Goal: Information Seeking & Learning: Learn about a topic

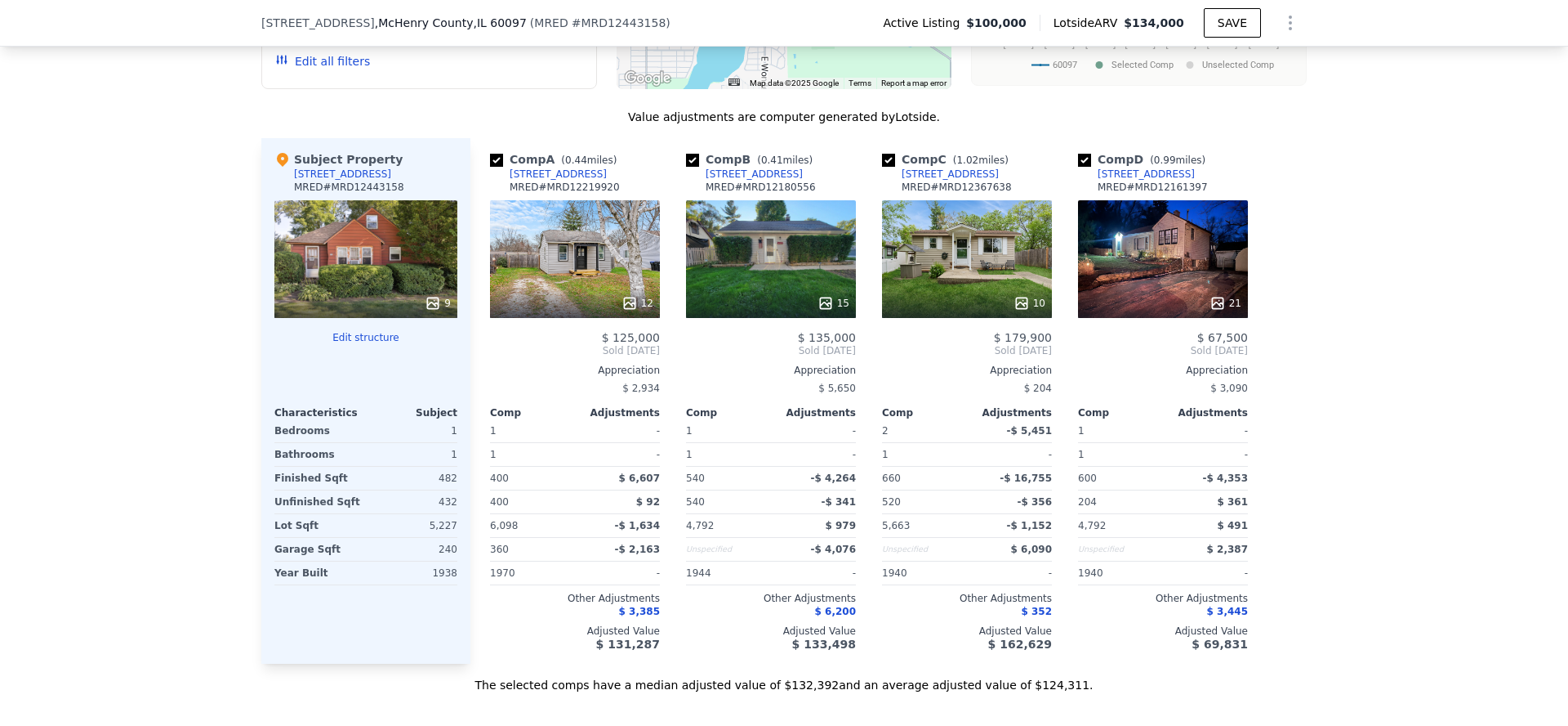
scroll to position [1638, 0]
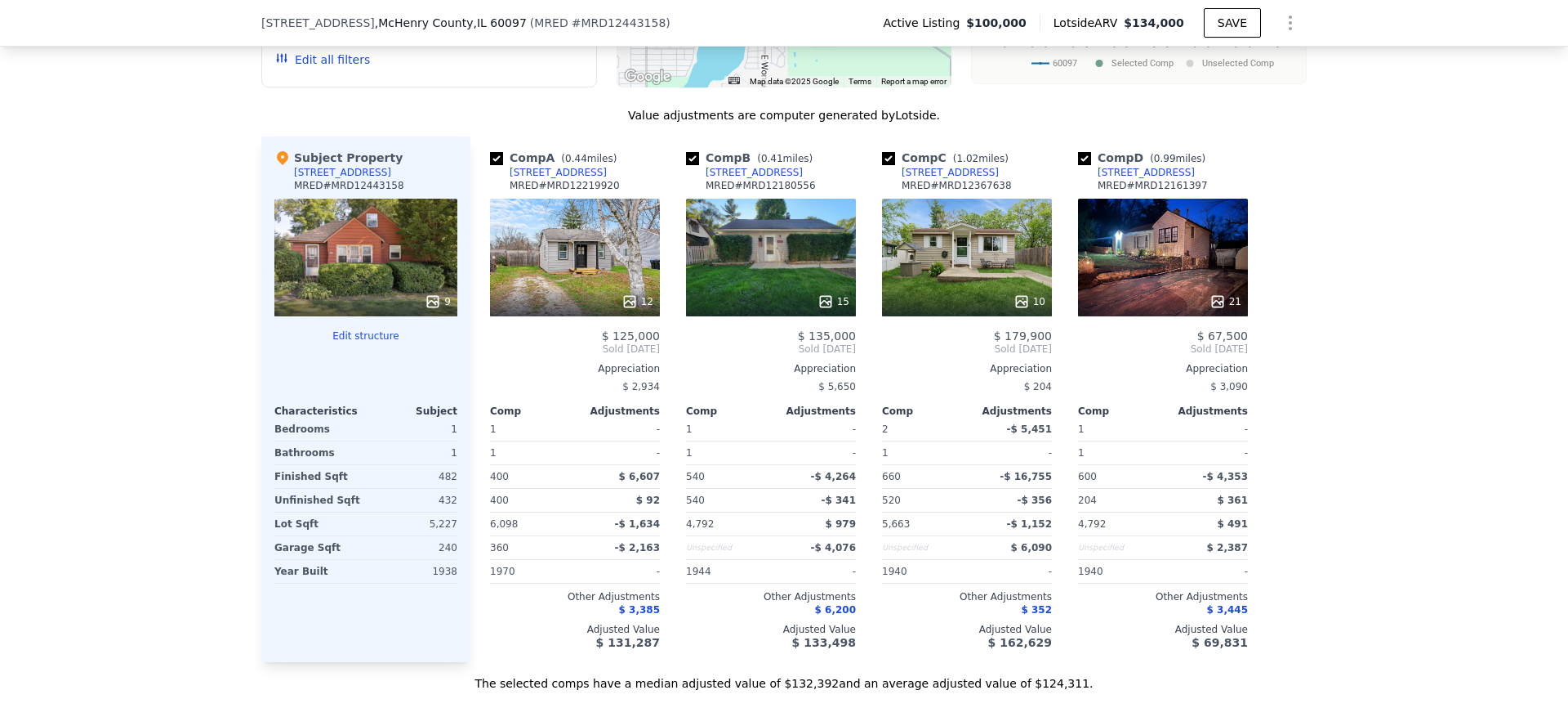
click at [753, 164] on div "Comp B ( 0.41 miles)" at bounding box center [752, 157] width 133 height 16
click at [753, 167] on div "4517 Hilltop Dr" at bounding box center [753, 172] width 97 height 13
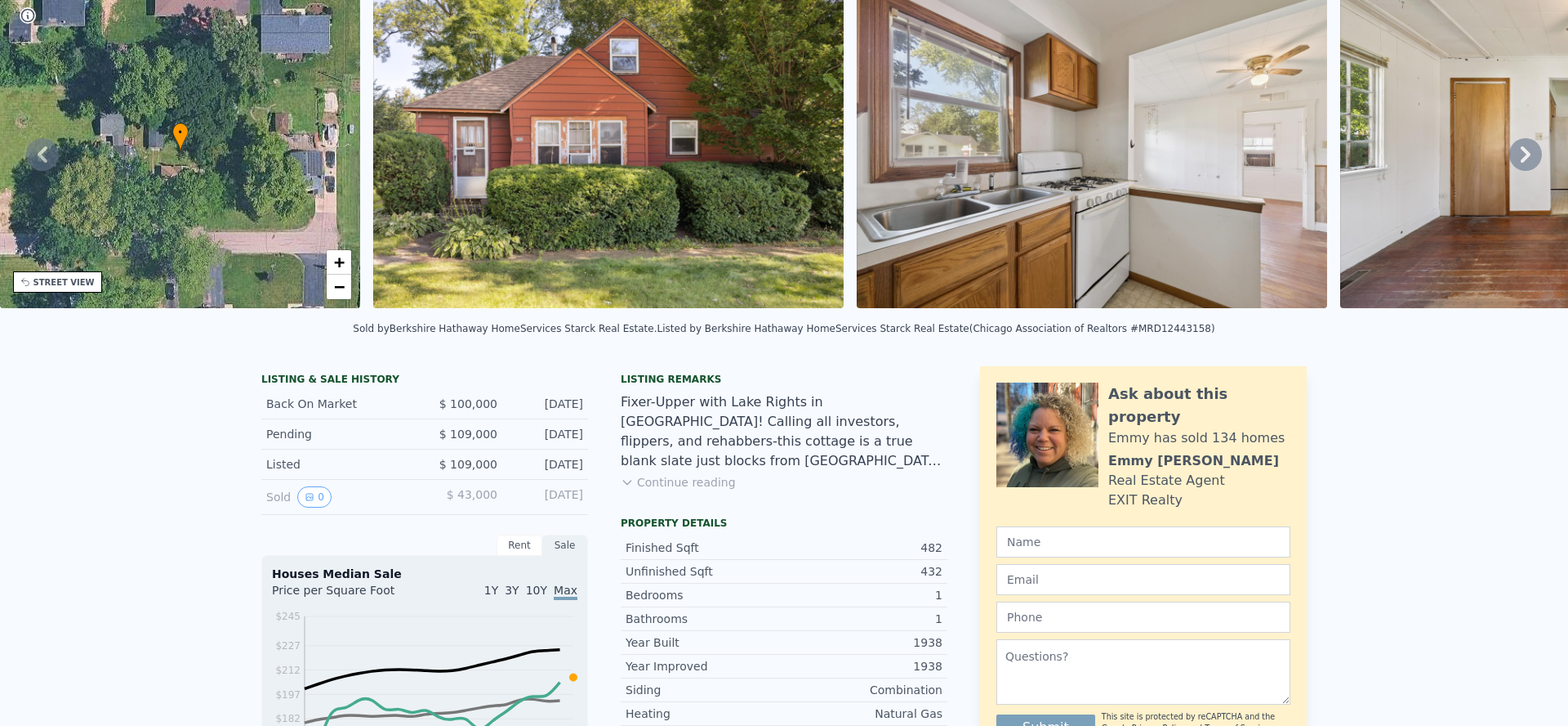
scroll to position [0, 0]
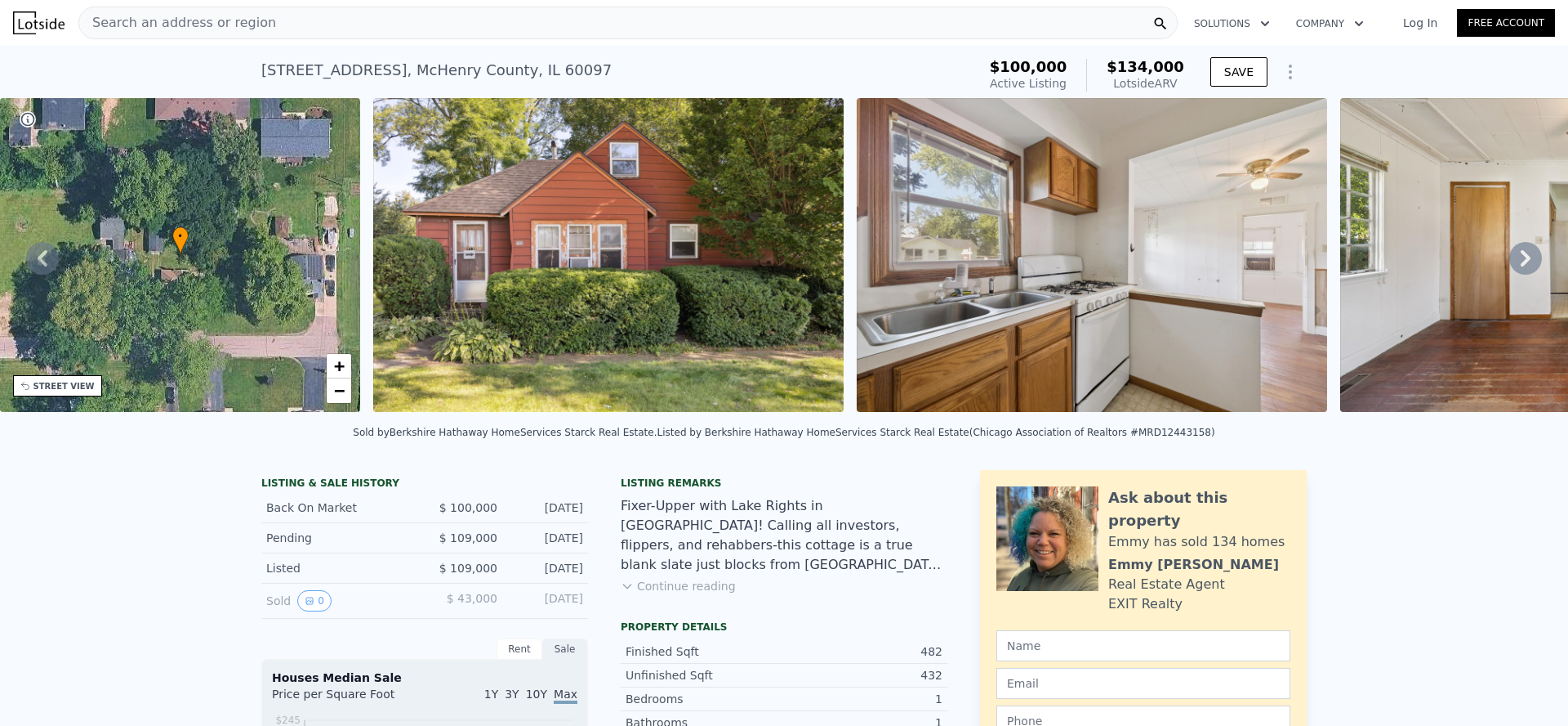
click at [504, 16] on div "Search an address or region" at bounding box center [627, 23] width 1099 height 33
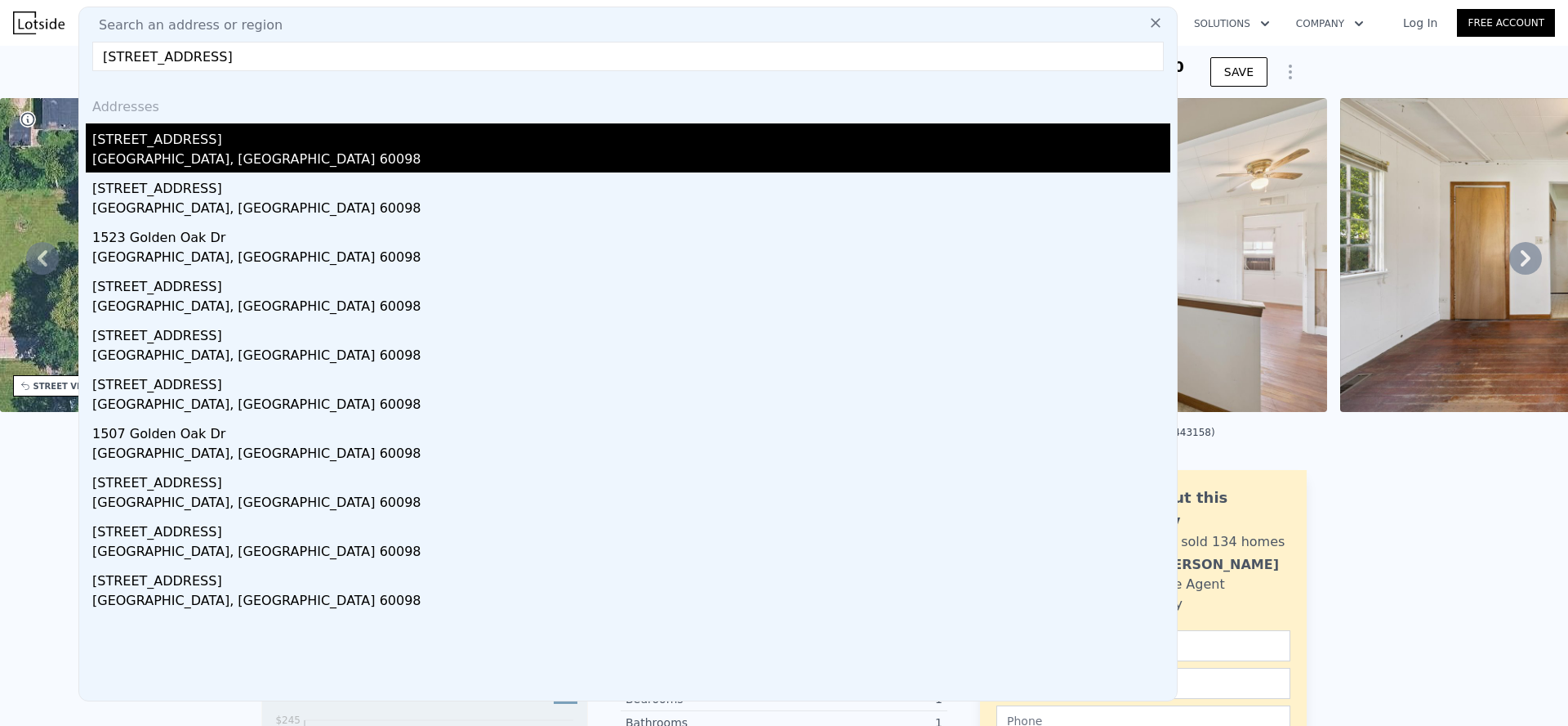
type input "1509 Golden Oak Dr, Woodstock, IL 60098"
click at [289, 137] on div "[STREET_ADDRESS]" at bounding box center [631, 136] width 1078 height 26
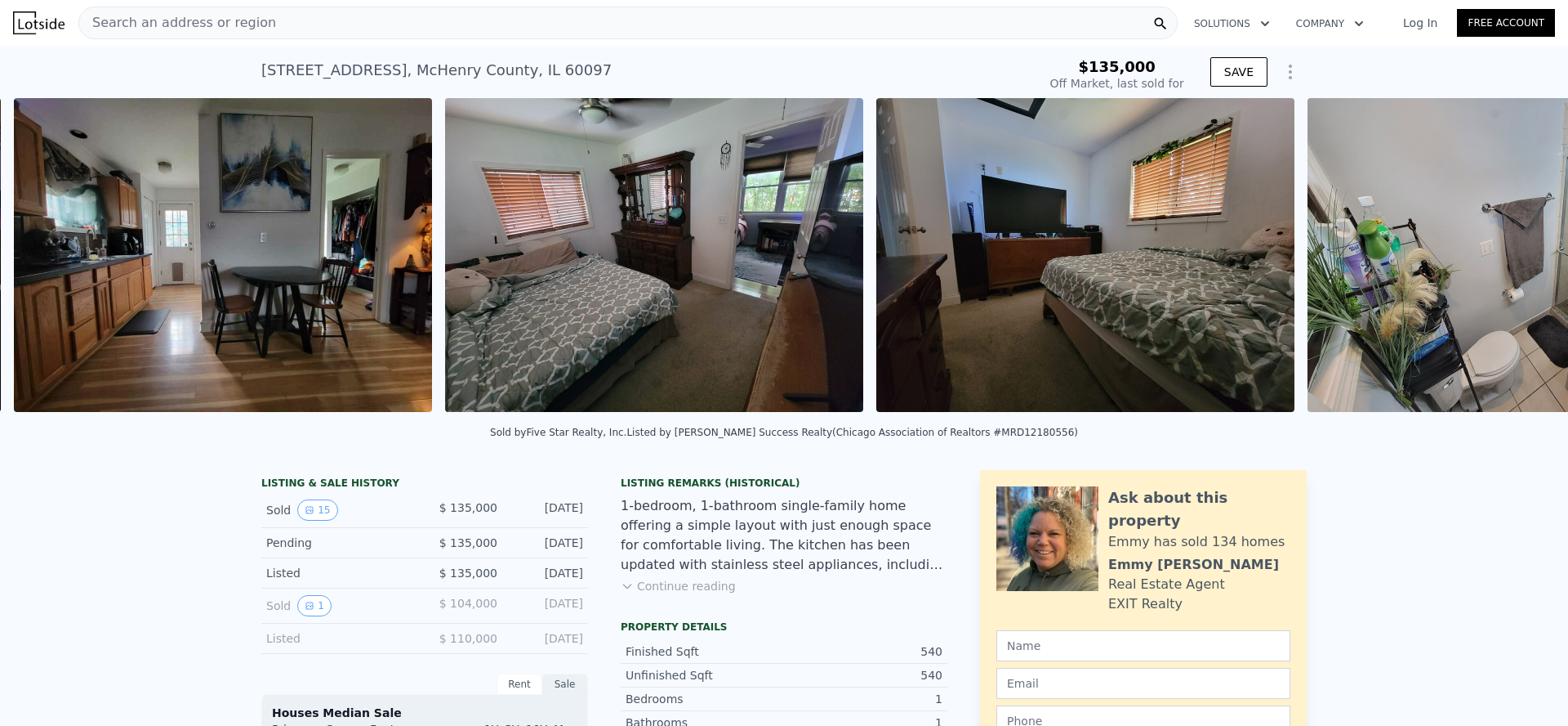
scroll to position [0, 3766]
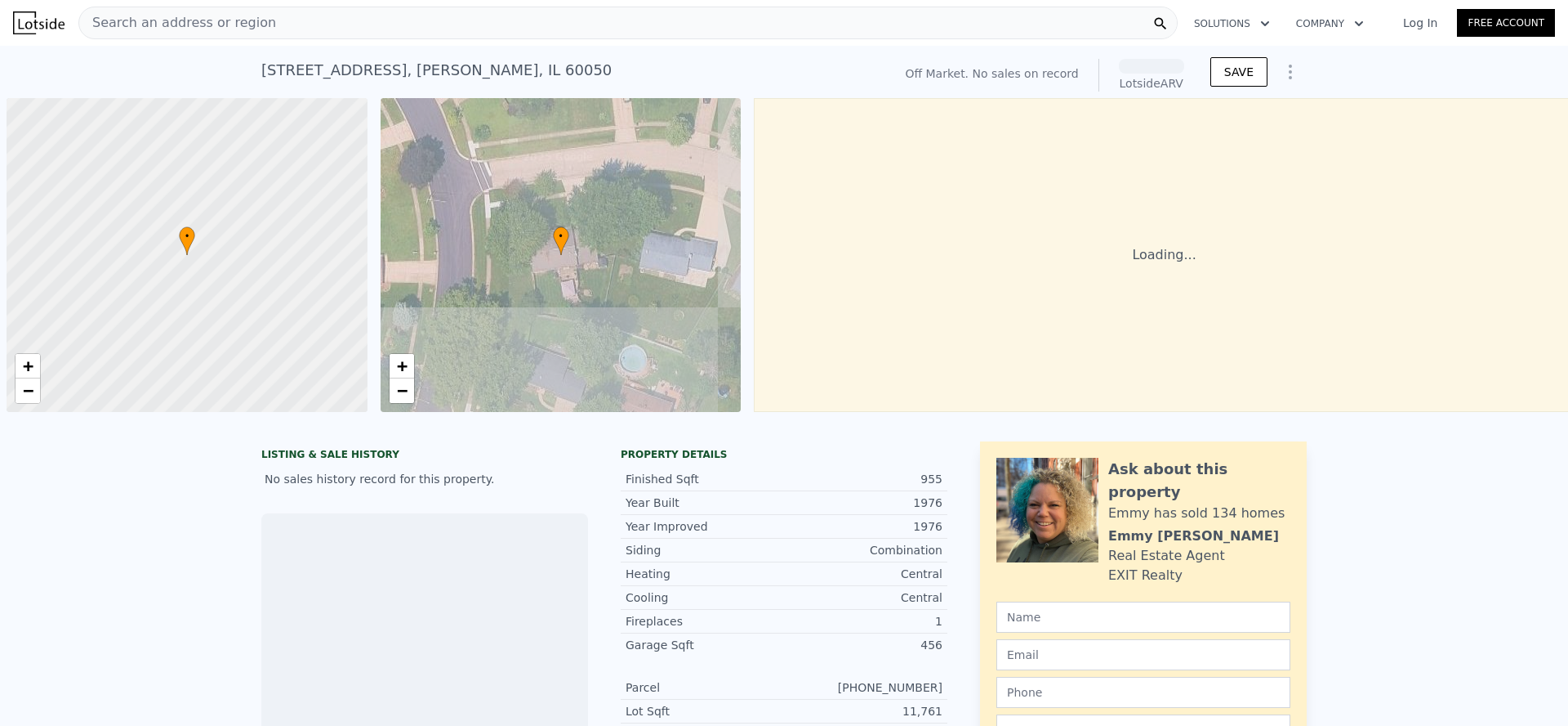
scroll to position [0, 7]
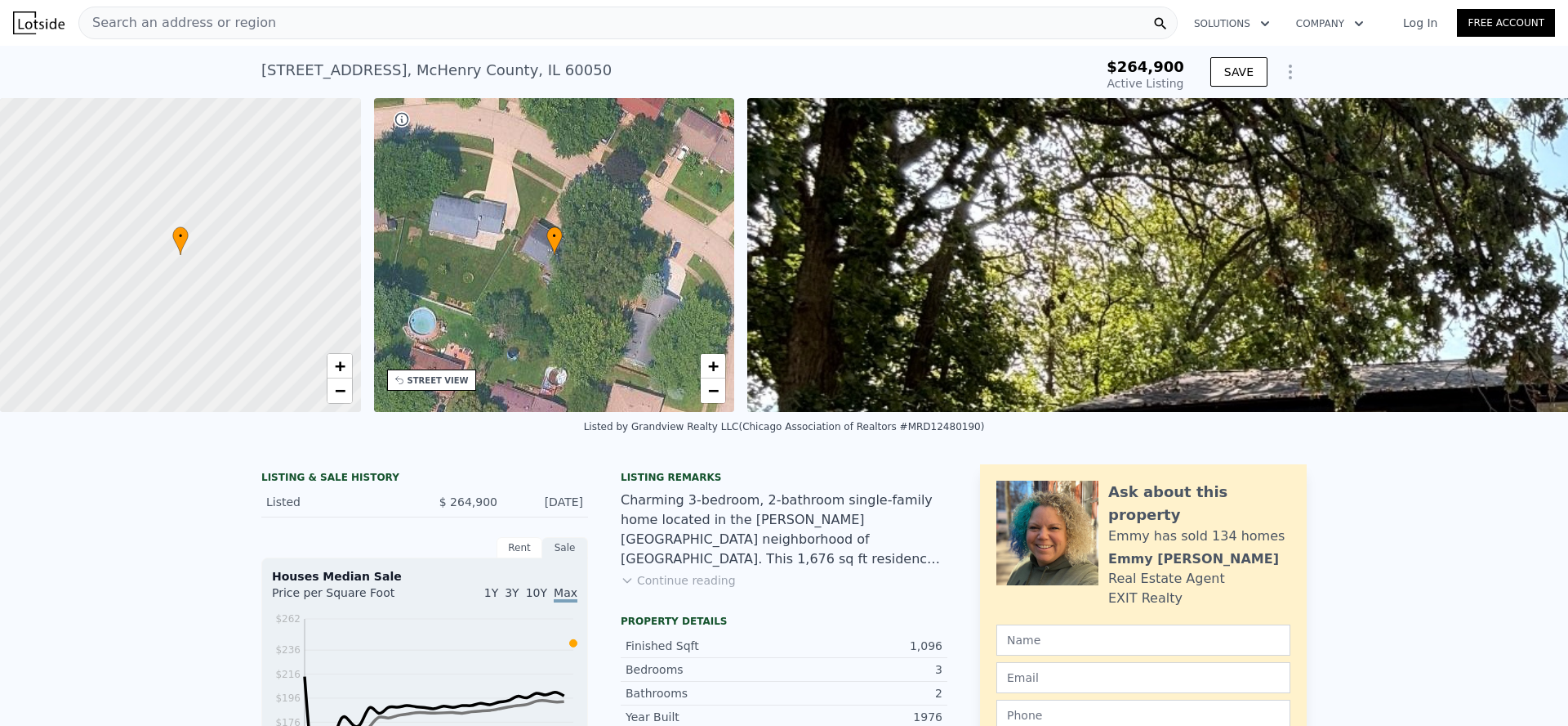
click at [359, 27] on div "Search an address or region" at bounding box center [627, 23] width 1099 height 33
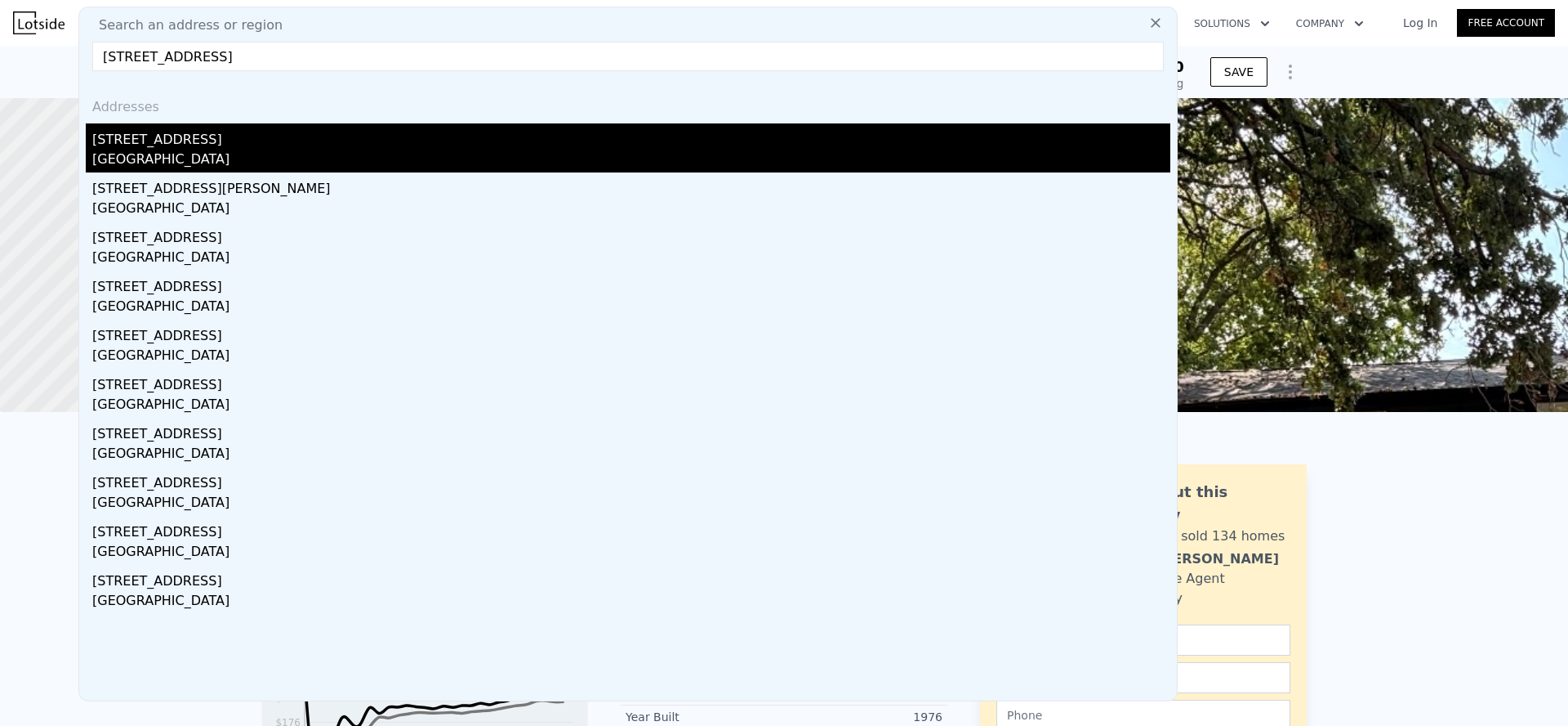
type input "35107 N Rosewood Ave, Ingleside, IL 60041"
click at [248, 143] on div "[STREET_ADDRESS]" at bounding box center [631, 136] width 1078 height 26
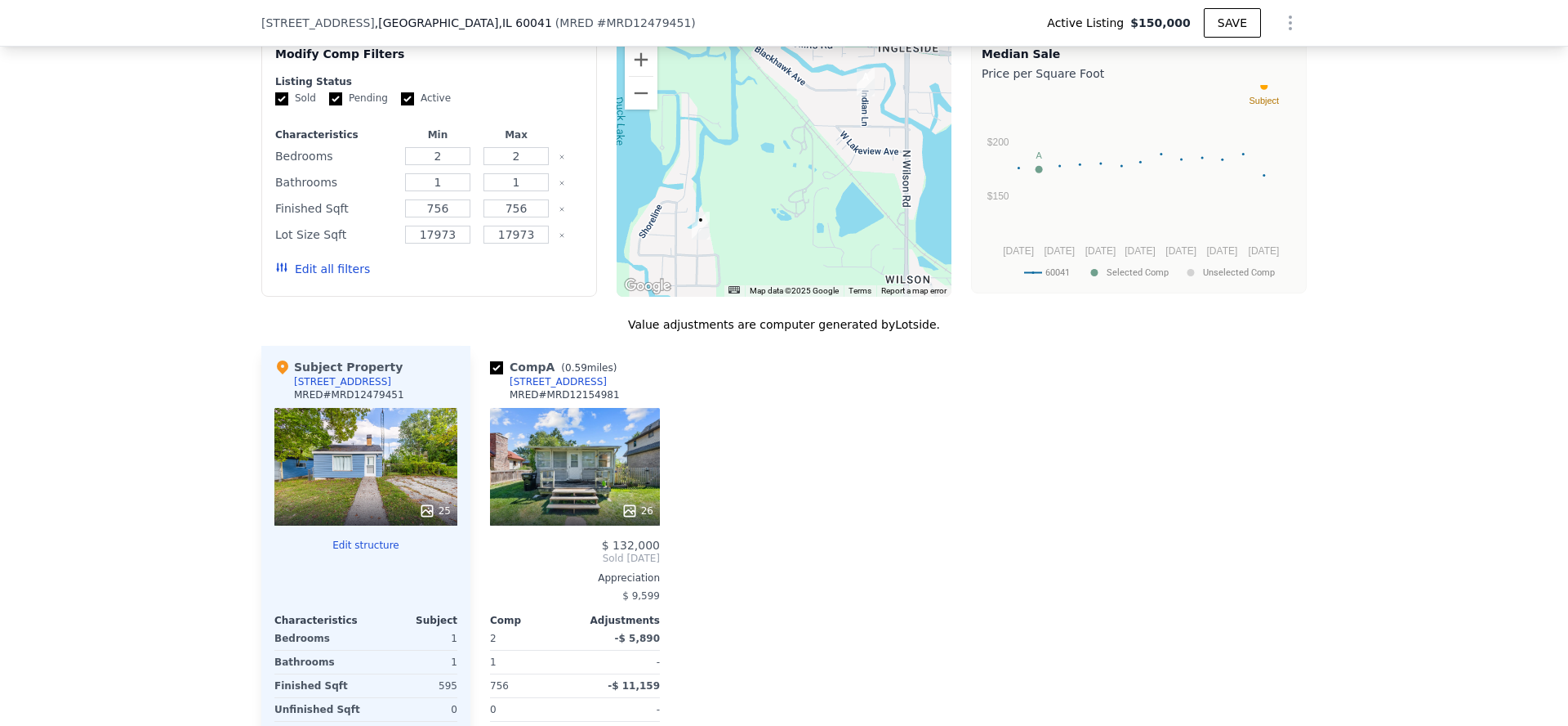
scroll to position [1348, 0]
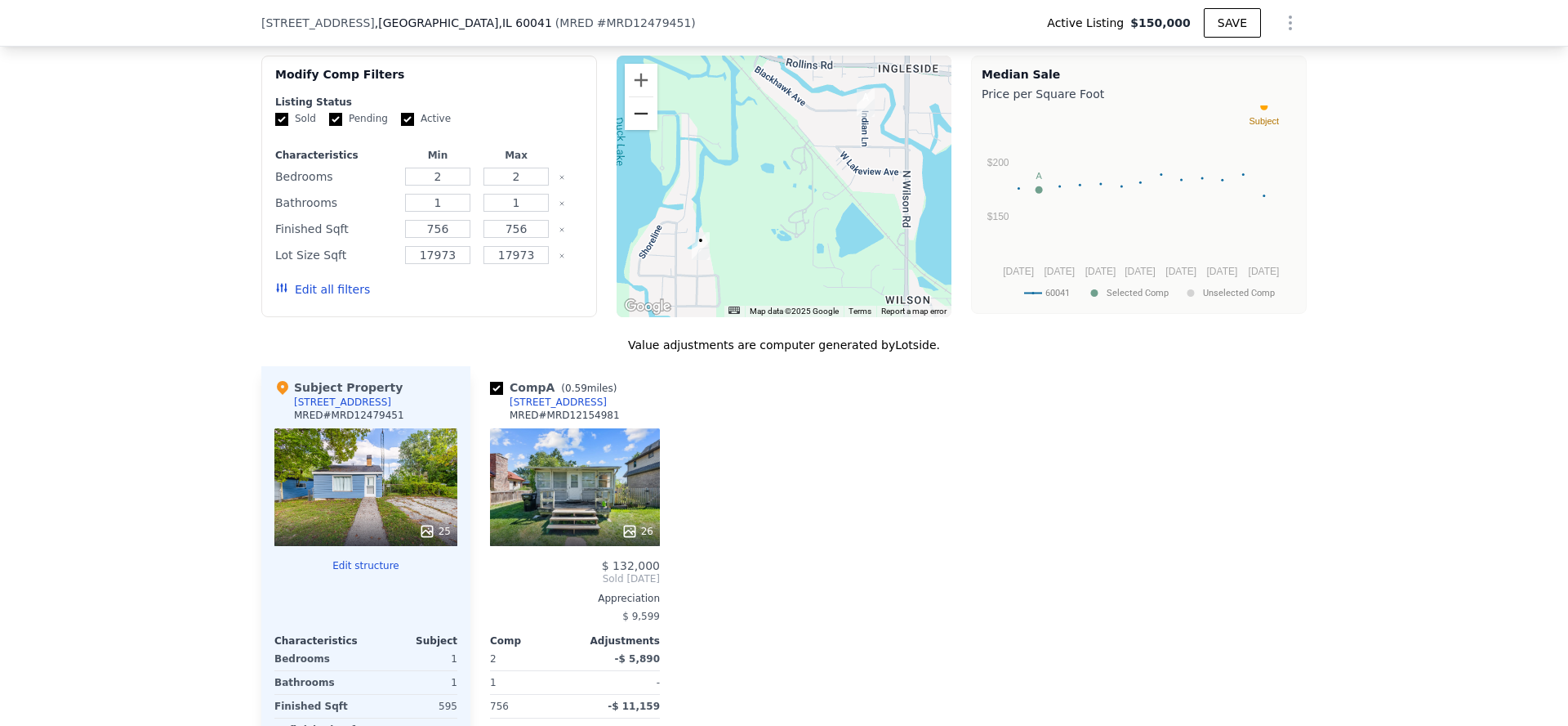
click at [638, 114] on button "Zoom out" at bounding box center [641, 114] width 33 height 33
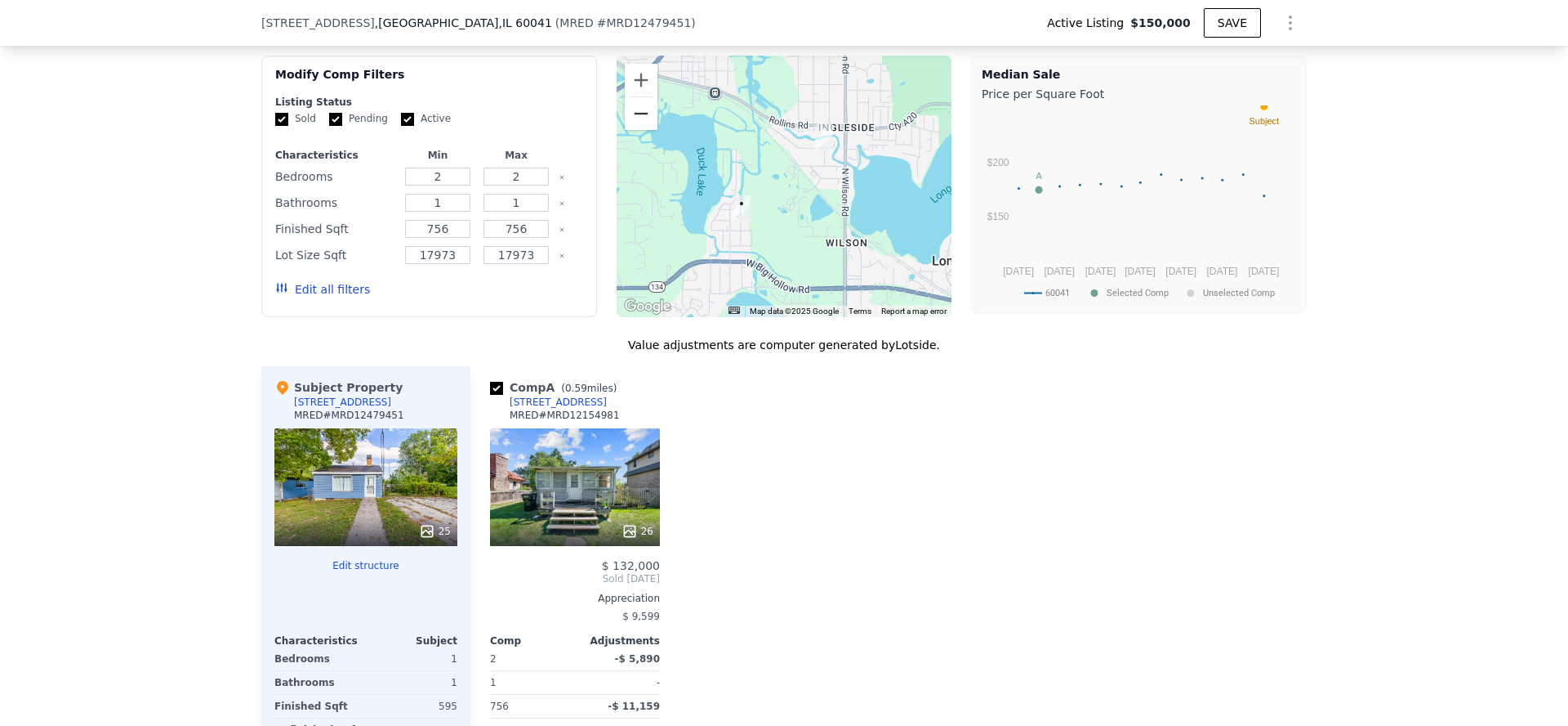
click at [638, 114] on button "Zoom out" at bounding box center [641, 114] width 33 height 33
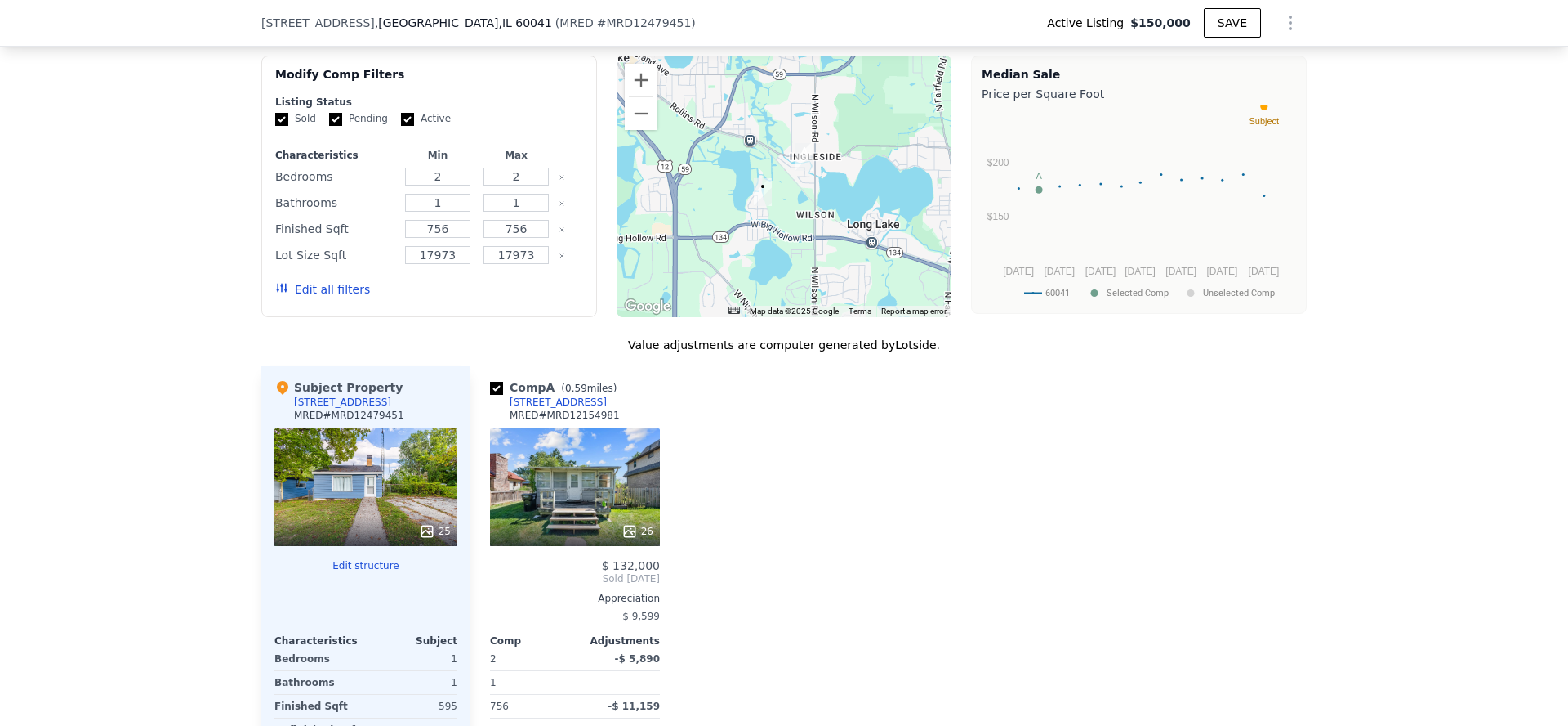
click at [446, 185] on div "2" at bounding box center [437, 176] width 72 height 23
drag, startPoint x: 446, startPoint y: 175, endPoint x: 379, endPoint y: 175, distance: 67.0
click at [380, 175] on div "Bedrooms 2 2" at bounding box center [429, 176] width 308 height 23
type input "1"
drag, startPoint x: 524, startPoint y: 196, endPoint x: 456, endPoint y: 190, distance: 68.3
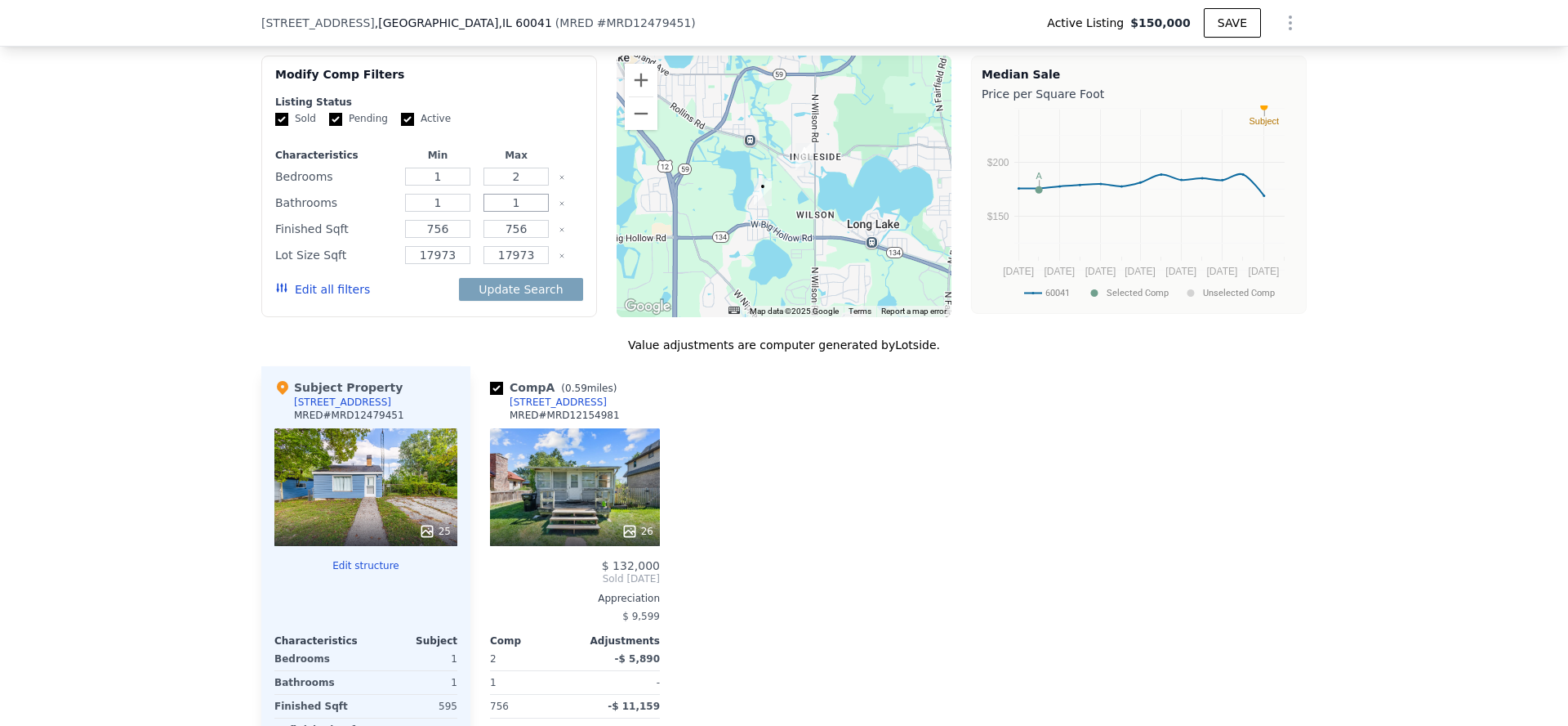
click at [458, 191] on div "Bathrooms 1 1" at bounding box center [429, 202] width 308 height 23
type input "2"
drag, startPoint x: 459, startPoint y: 232, endPoint x: 370, endPoint y: 215, distance: 90.6
click at [370, 217] on div "Finished Sqft 756 756" at bounding box center [429, 228] width 308 height 23
type input "400"
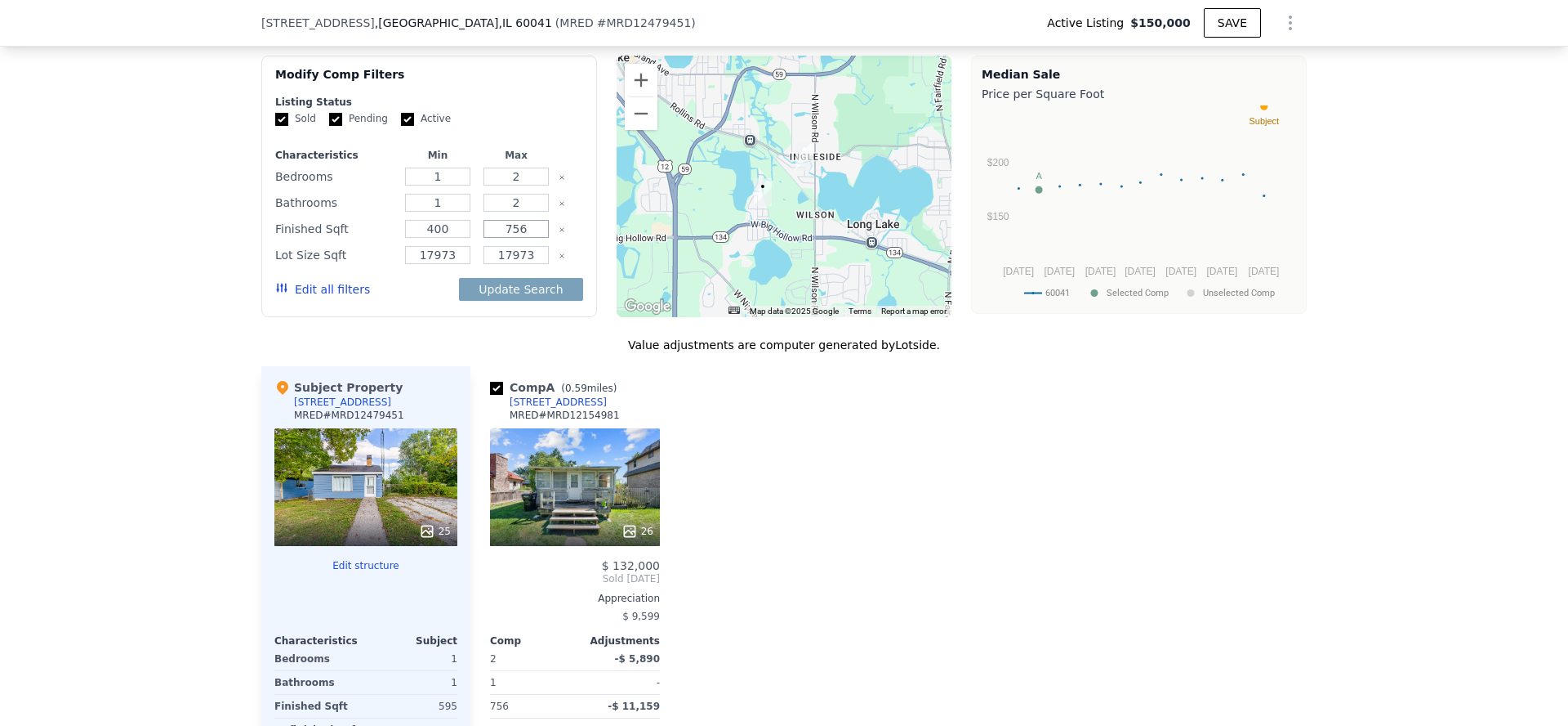
drag, startPoint x: 524, startPoint y: 221, endPoint x: 294, endPoint y: 180, distance: 233.6
click at [302, 183] on div "Characteristics Min Max Bedrooms 1 2 Bathrooms 1 2 Finished Sqft 400 756 Lot Si…" at bounding box center [429, 230] width 308 height 164
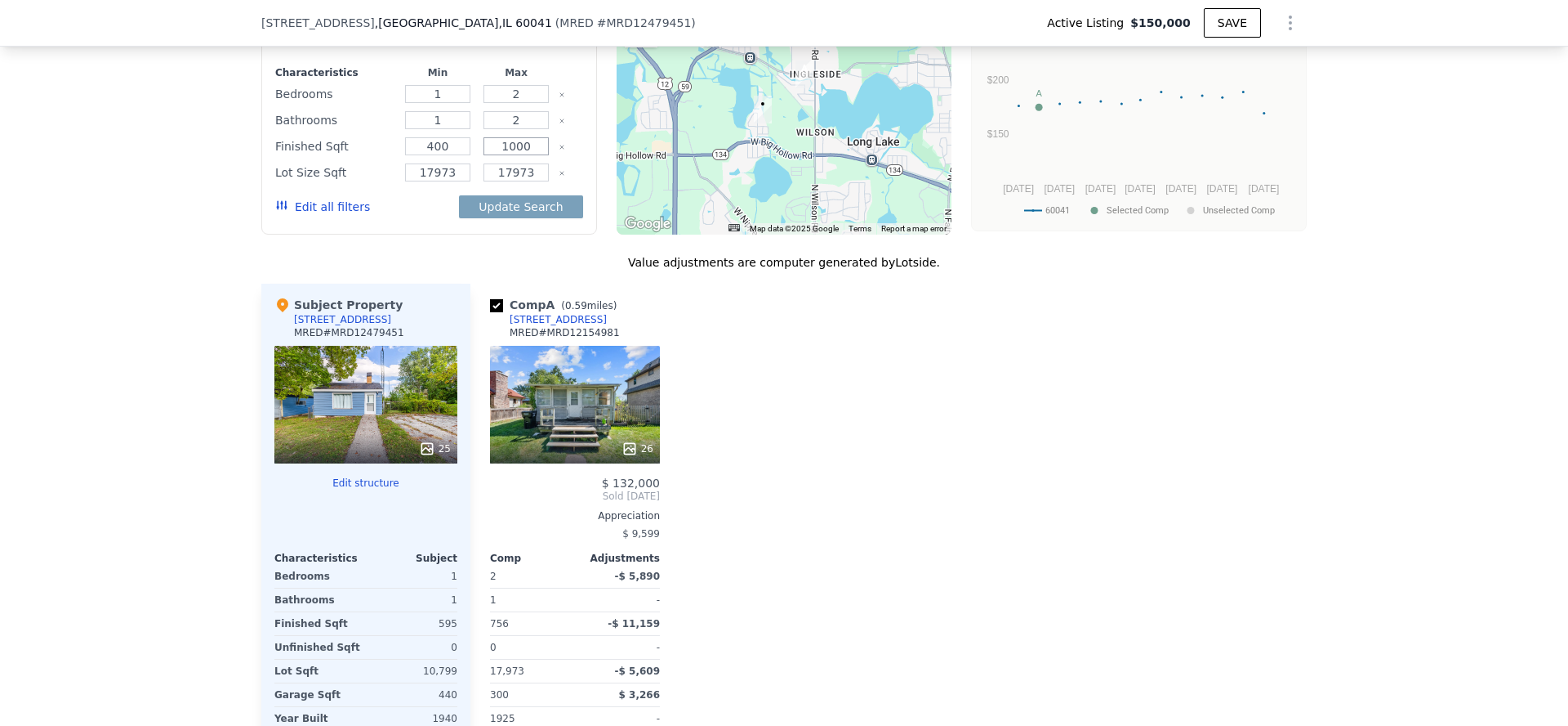
scroll to position [1395, 0]
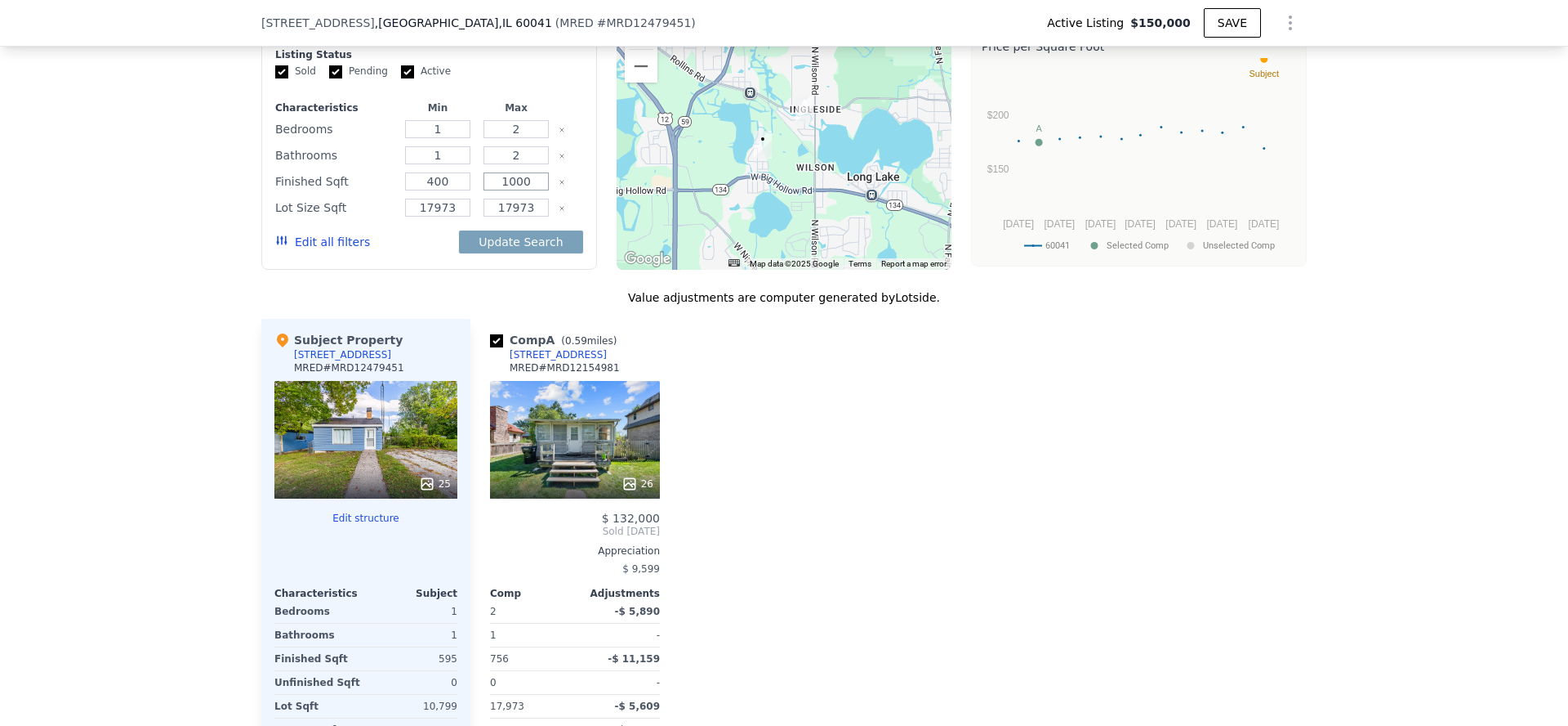
type input "1000"
drag, startPoint x: 457, startPoint y: 210, endPoint x: 350, endPoint y: 202, distance: 107.3
click at [351, 205] on div "Lot Size Sqft 17973 17973" at bounding box center [429, 207] width 308 height 23
drag, startPoint x: 531, startPoint y: 203, endPoint x: 420, endPoint y: 180, distance: 113.4
click at [420, 193] on div "Characteristics Min Max Bedrooms 1 2 Bathrooms 1 2 Finished Sqft 400 1000 Lot S…" at bounding box center [429, 182] width 308 height 164
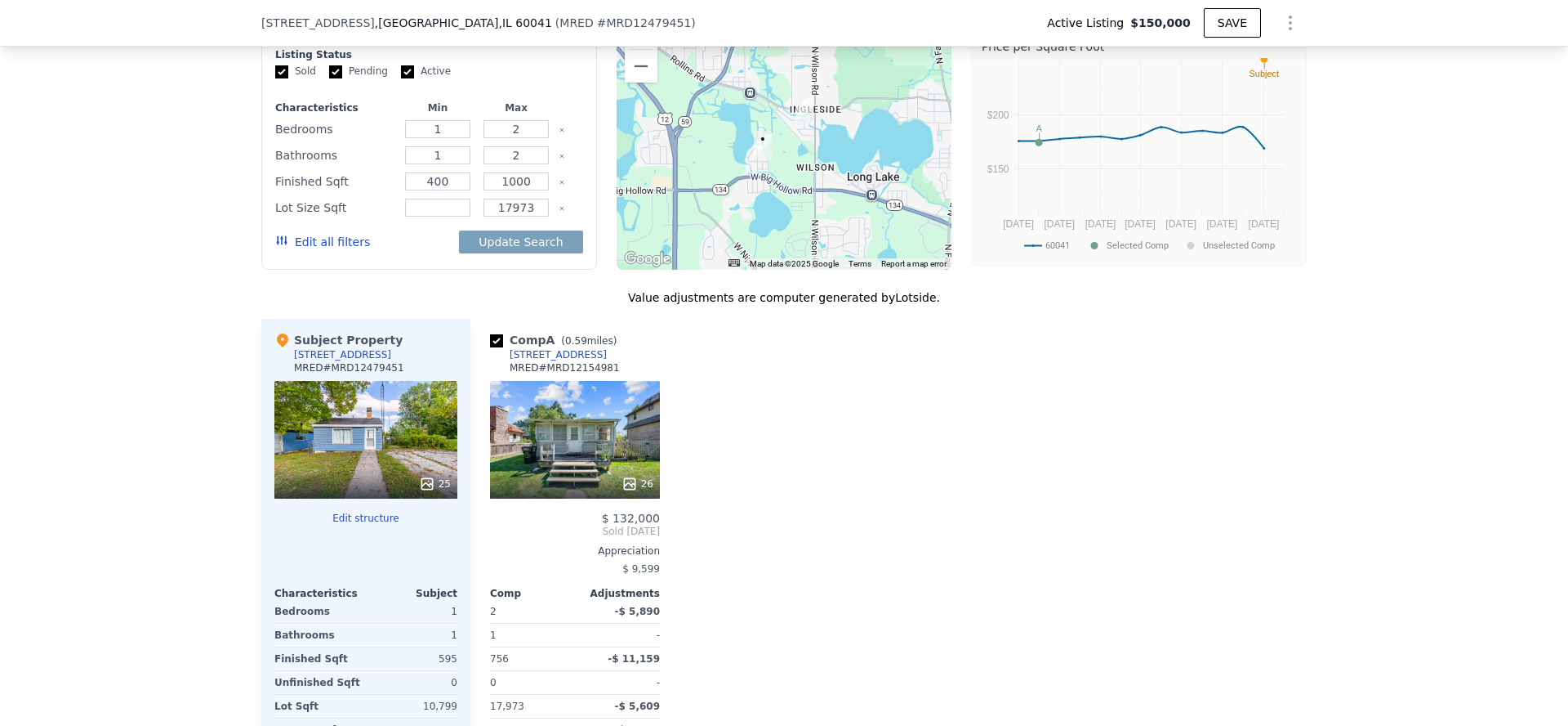
click at [564, 209] on icon "Clear" at bounding box center [562, 209] width 7 height 7
click at [545, 239] on button "Update Search" at bounding box center [520, 242] width 123 height 23
checkbox input "false"
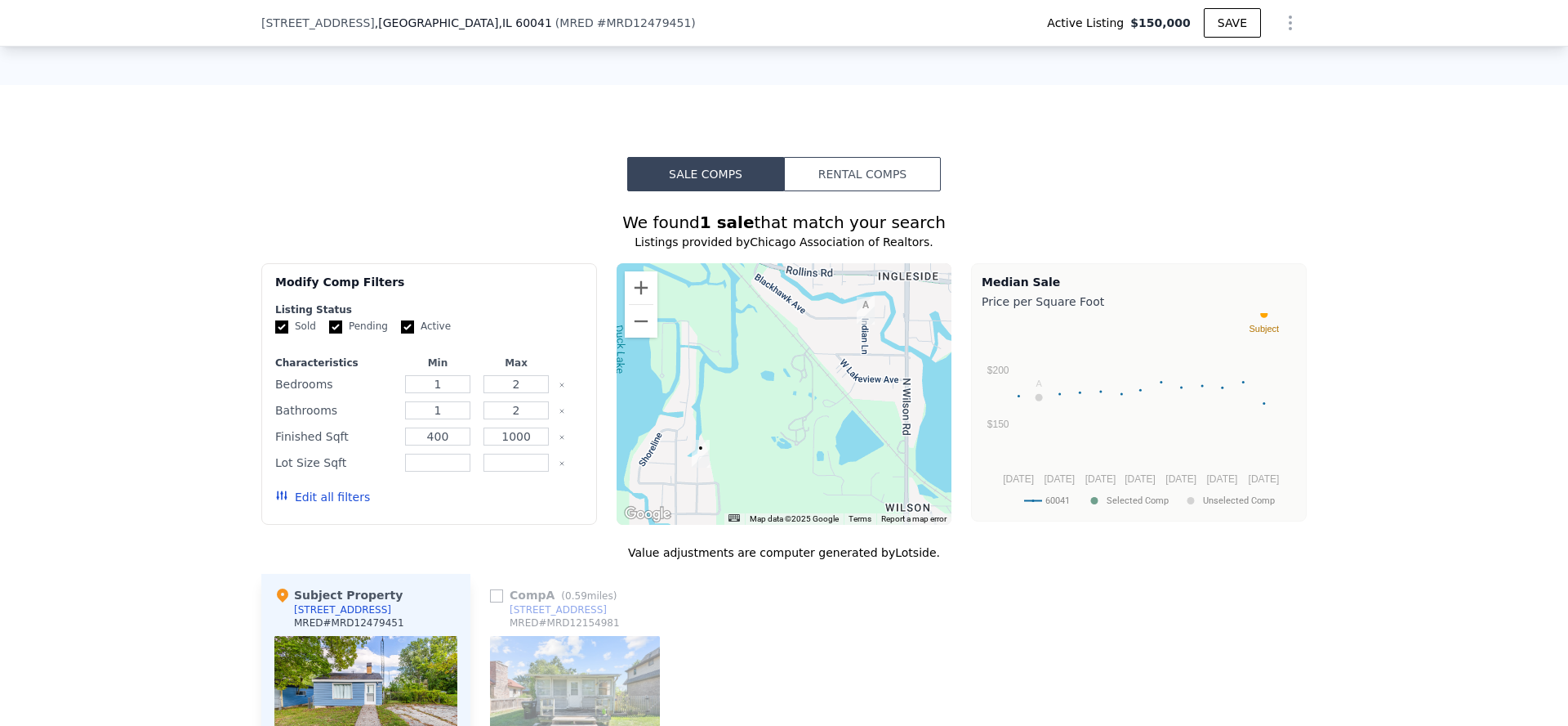
scroll to position [1130, 0]
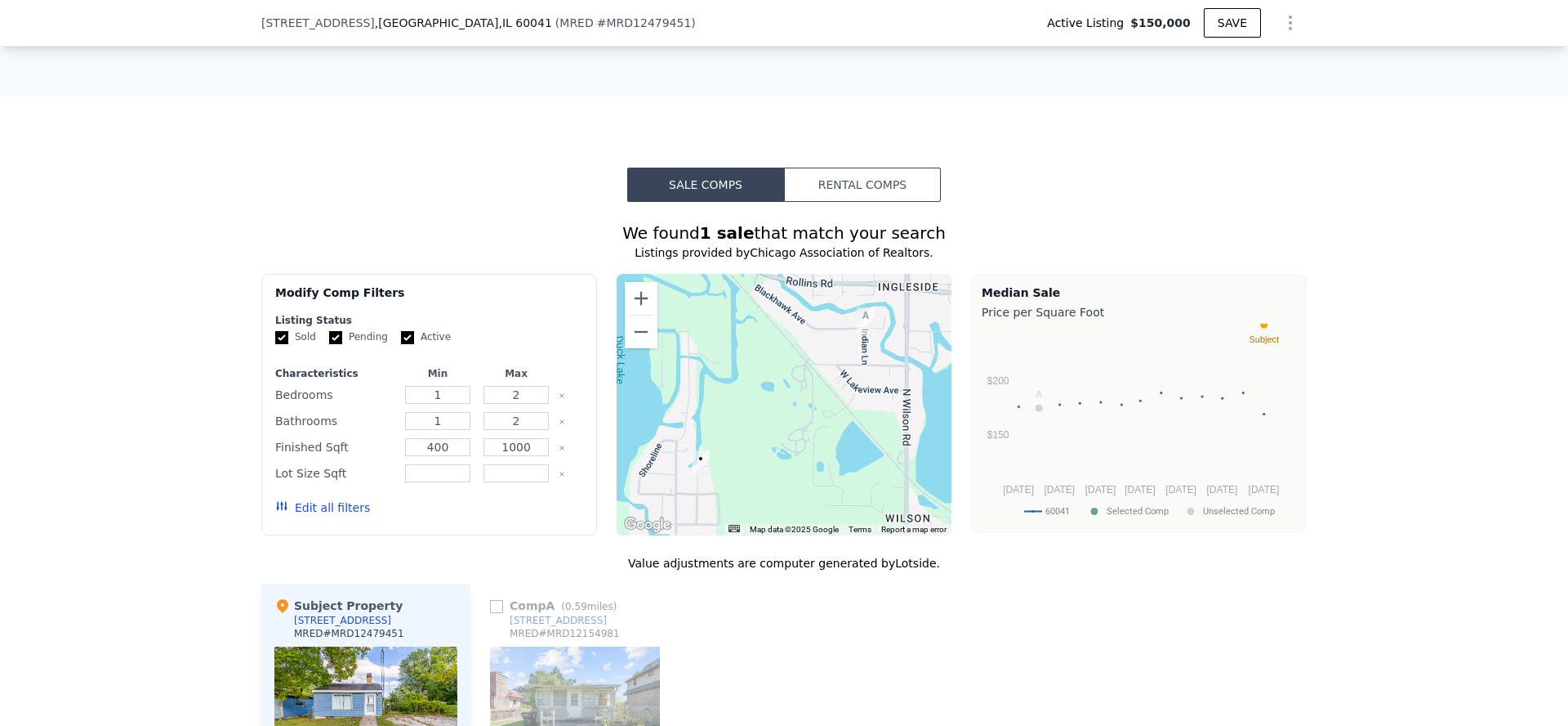
click at [863, 203] on div "We found 1 sale that match your search Listings provided by Chicago Association…" at bounding box center [783, 682] width 1045 height 961
click at [863, 188] on button "Rental Comps" at bounding box center [862, 185] width 157 height 34
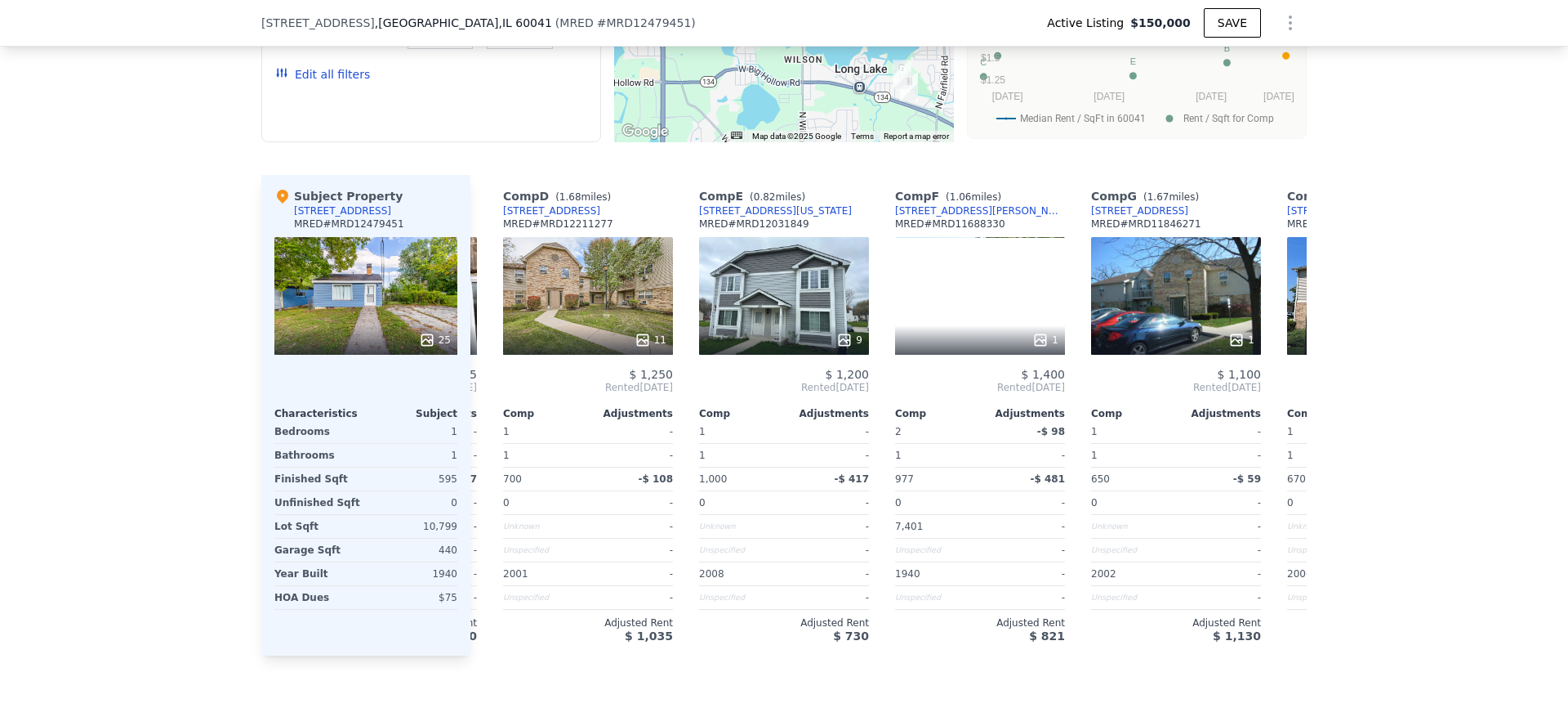
scroll to position [0, 582]
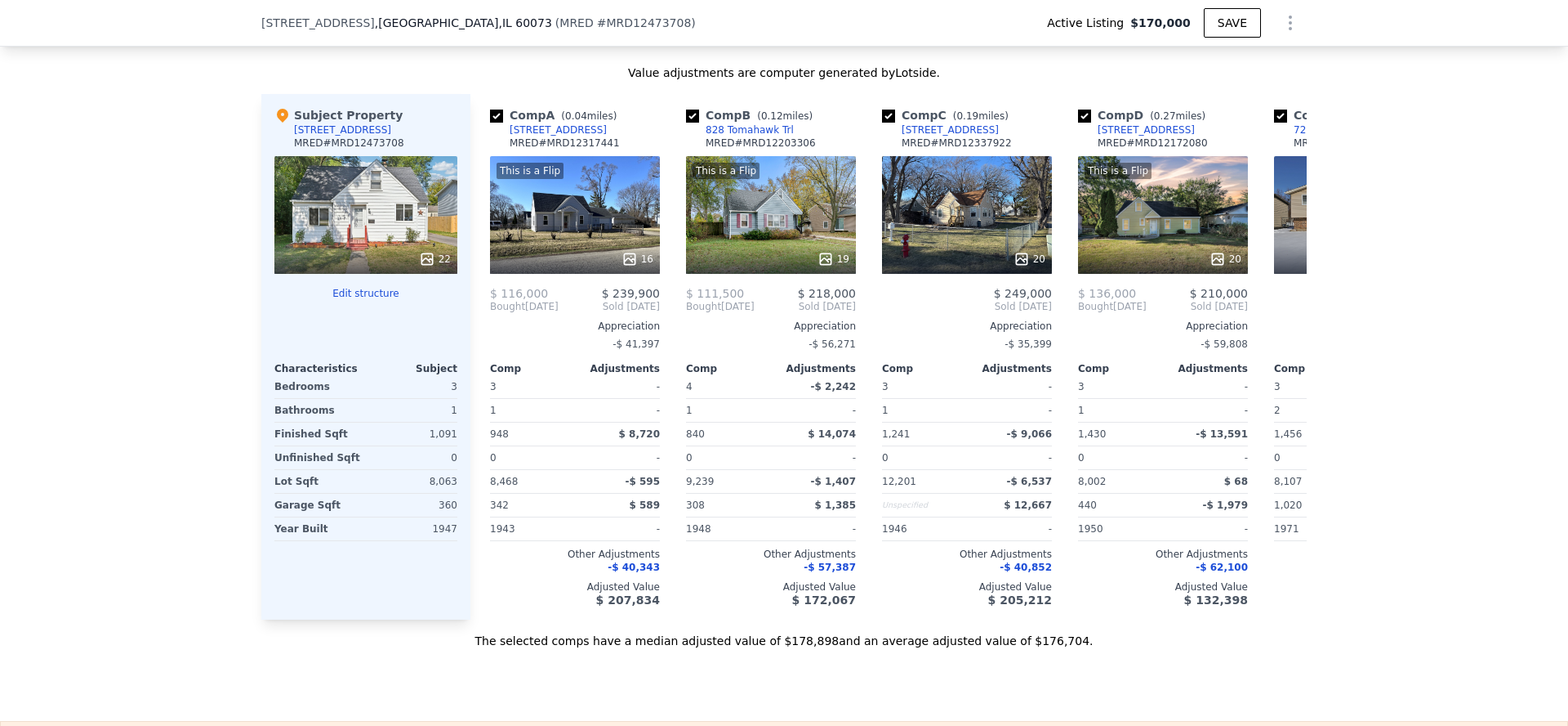
scroll to position [1746, 0]
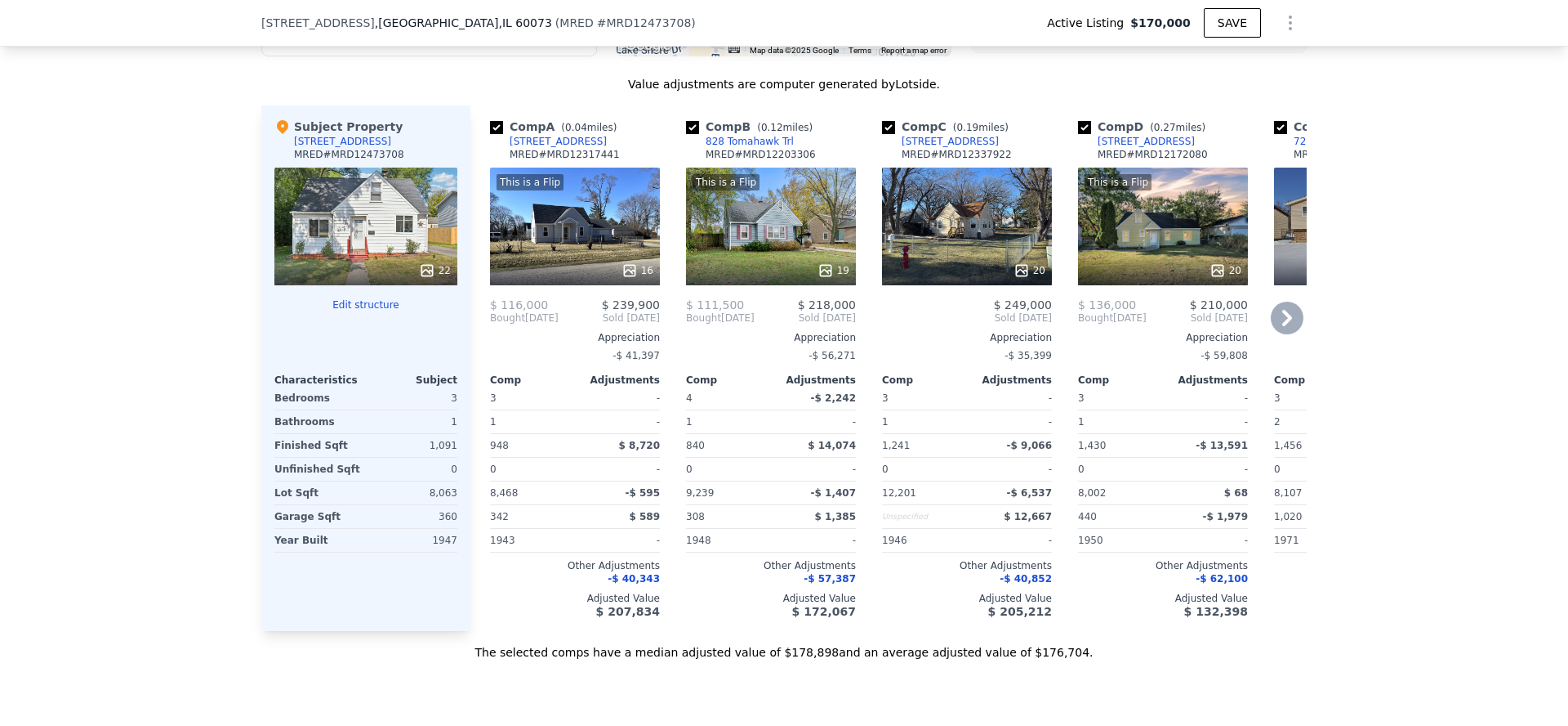
click at [1287, 316] on icon at bounding box center [1287, 317] width 10 height 16
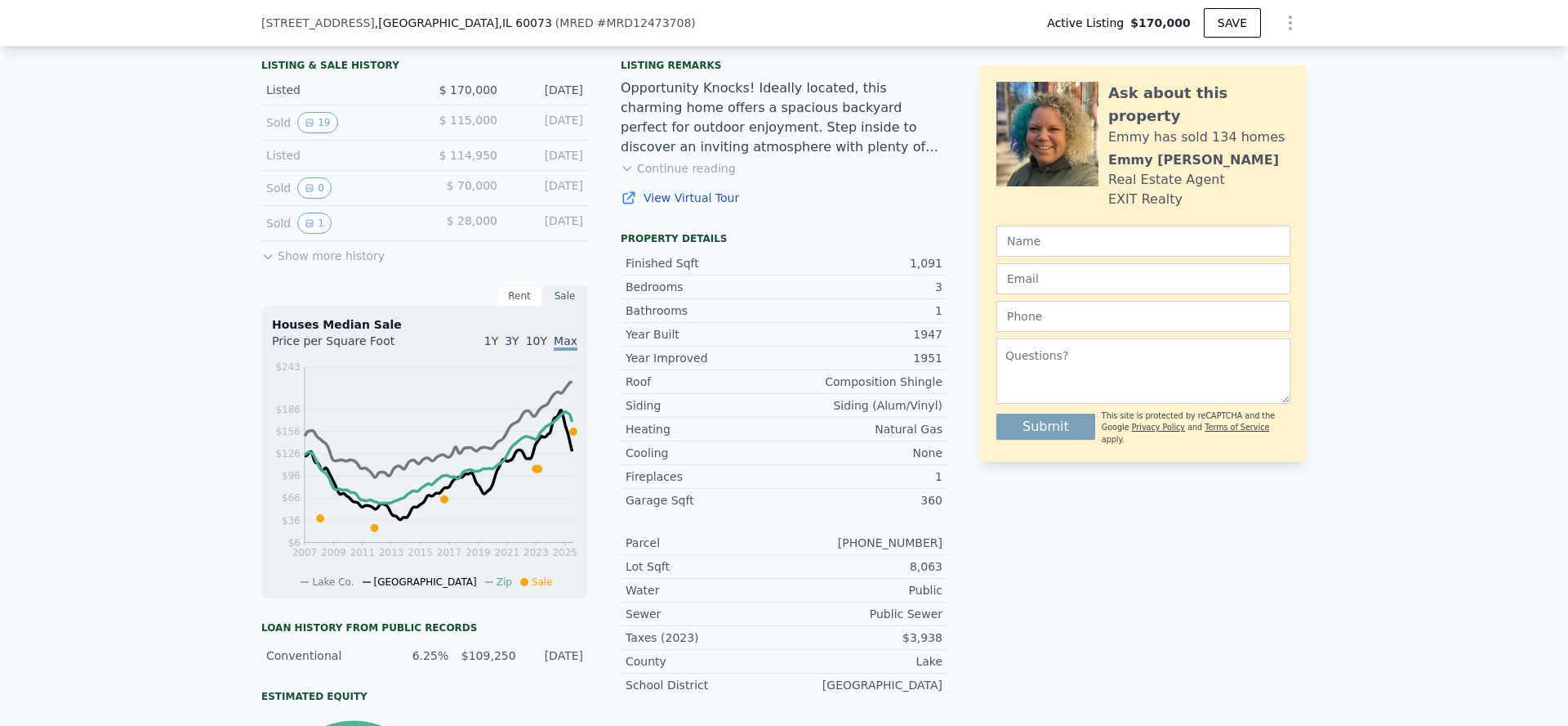
scroll to position [0, 0]
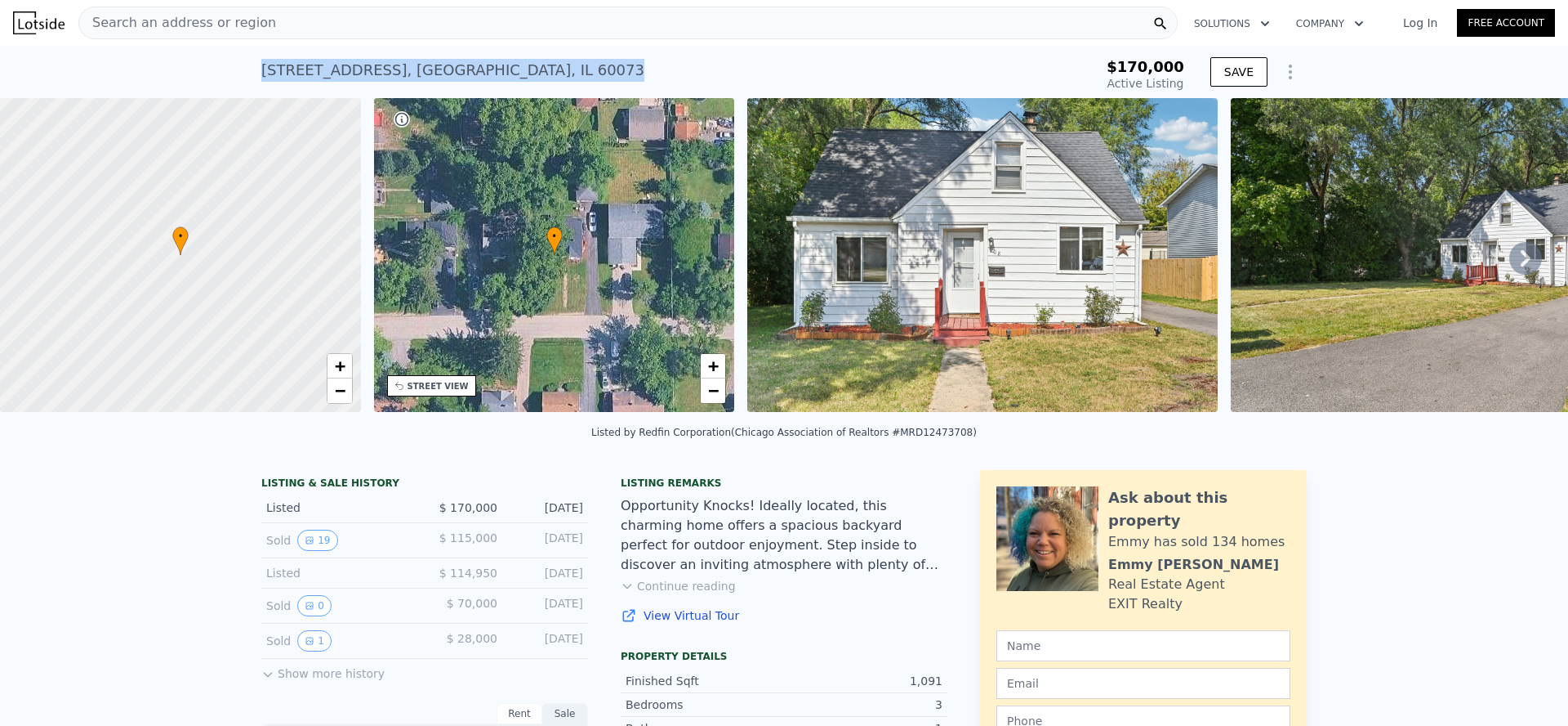
drag, startPoint x: 262, startPoint y: 73, endPoint x: 597, endPoint y: 68, distance: 335.0
click at [597, 68] on div "[STREET_ADDRESS] Active at $170k" at bounding box center [647, 75] width 771 height 46
copy div "[STREET_ADDRESS]"
click at [583, 25] on div "Search an address or region" at bounding box center [627, 23] width 1099 height 33
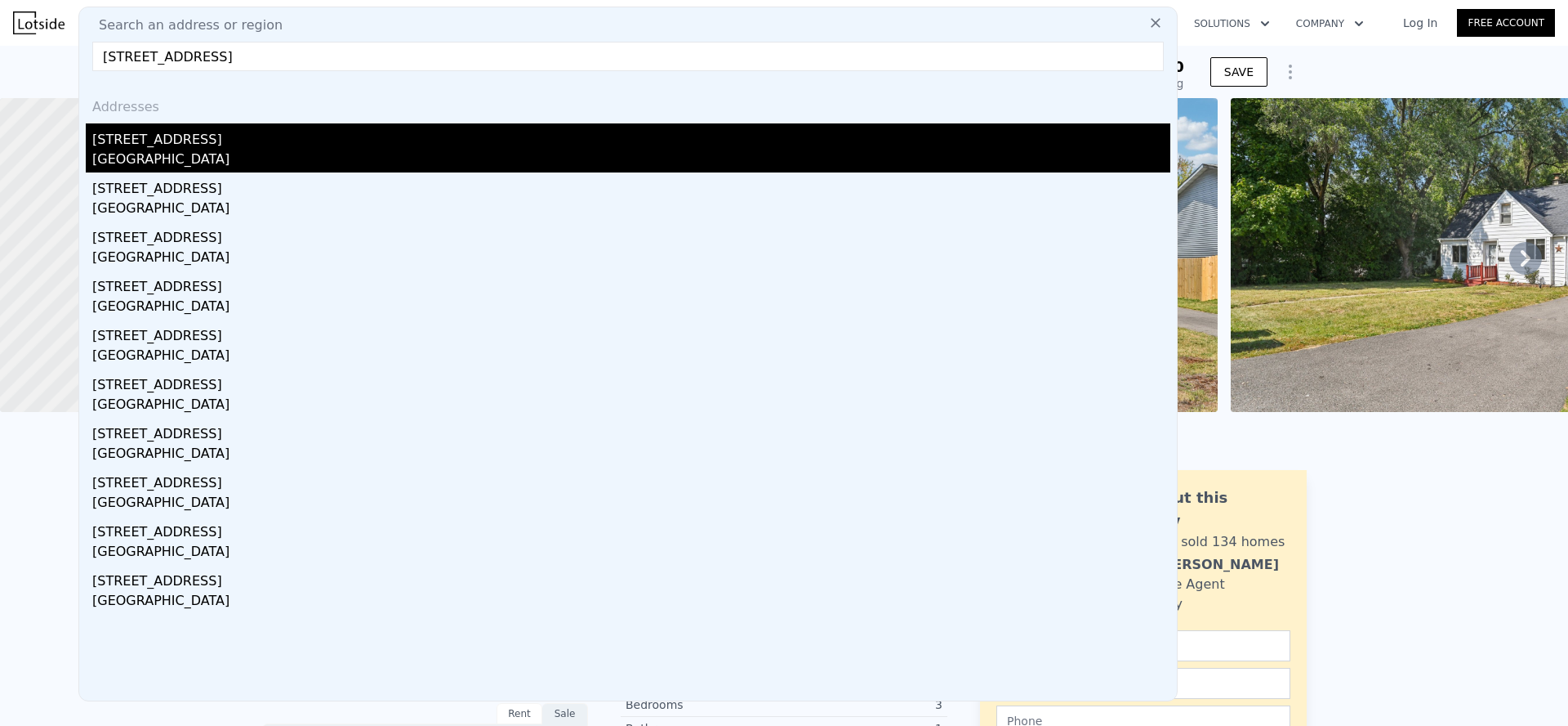
type input "[STREET_ADDRESS]"
click at [386, 148] on div "[STREET_ADDRESS]" at bounding box center [631, 136] width 1078 height 26
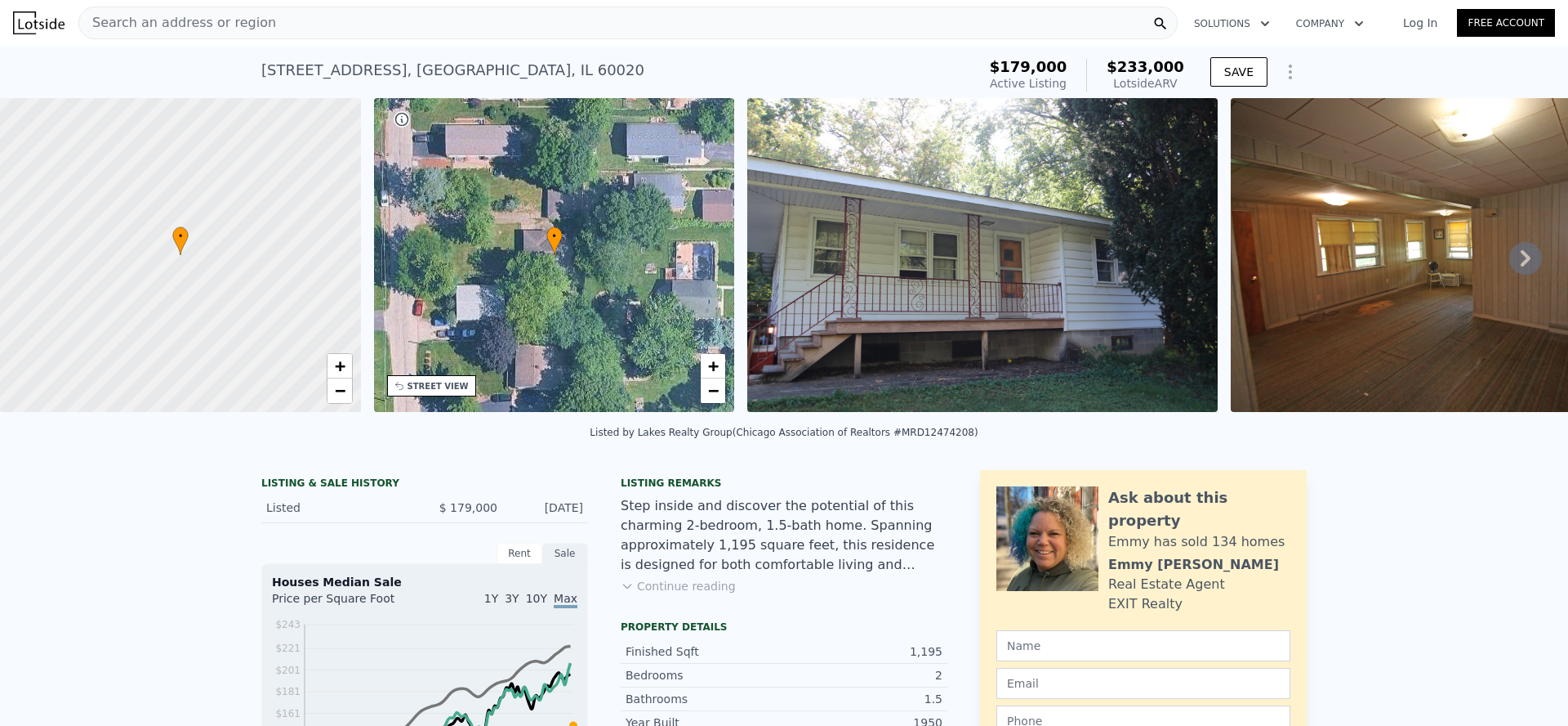
drag, startPoint x: 265, startPoint y: 69, endPoint x: 503, endPoint y: 62, distance: 238.1
click at [503, 62] on div "[STREET_ADDRESS]" at bounding box center [453, 70] width 383 height 23
drag, startPoint x: 515, startPoint y: 68, endPoint x: 243, endPoint y: 68, distance: 272.0
click at [243, 68] on div "[STREET_ADDRESS] Active at $179k (~ARV $233k ) $179,000 Active Listing $233,000…" at bounding box center [784, 72] width 1568 height 53
copy div "[STREET_ADDRESS]"
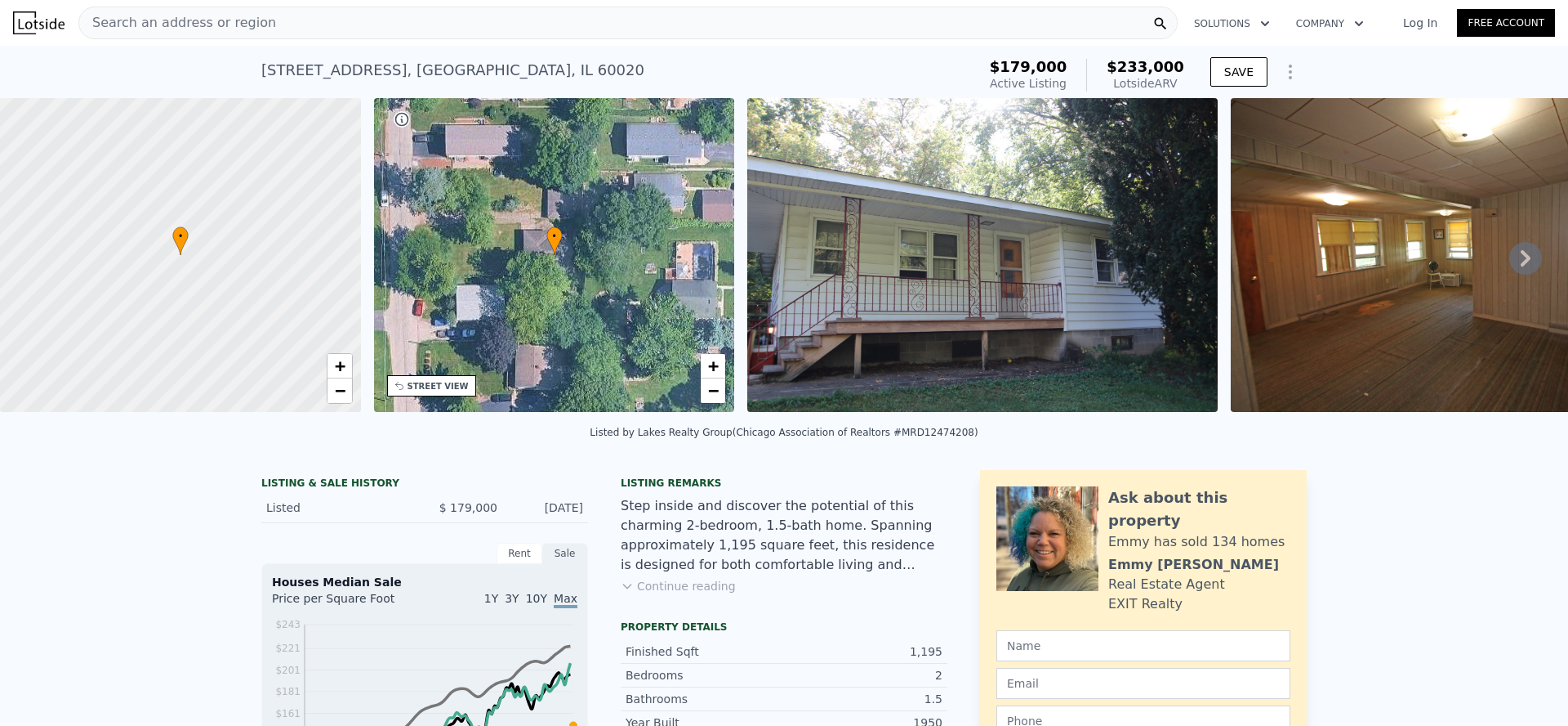
click at [523, 20] on div "Search an address or region" at bounding box center [627, 23] width 1099 height 33
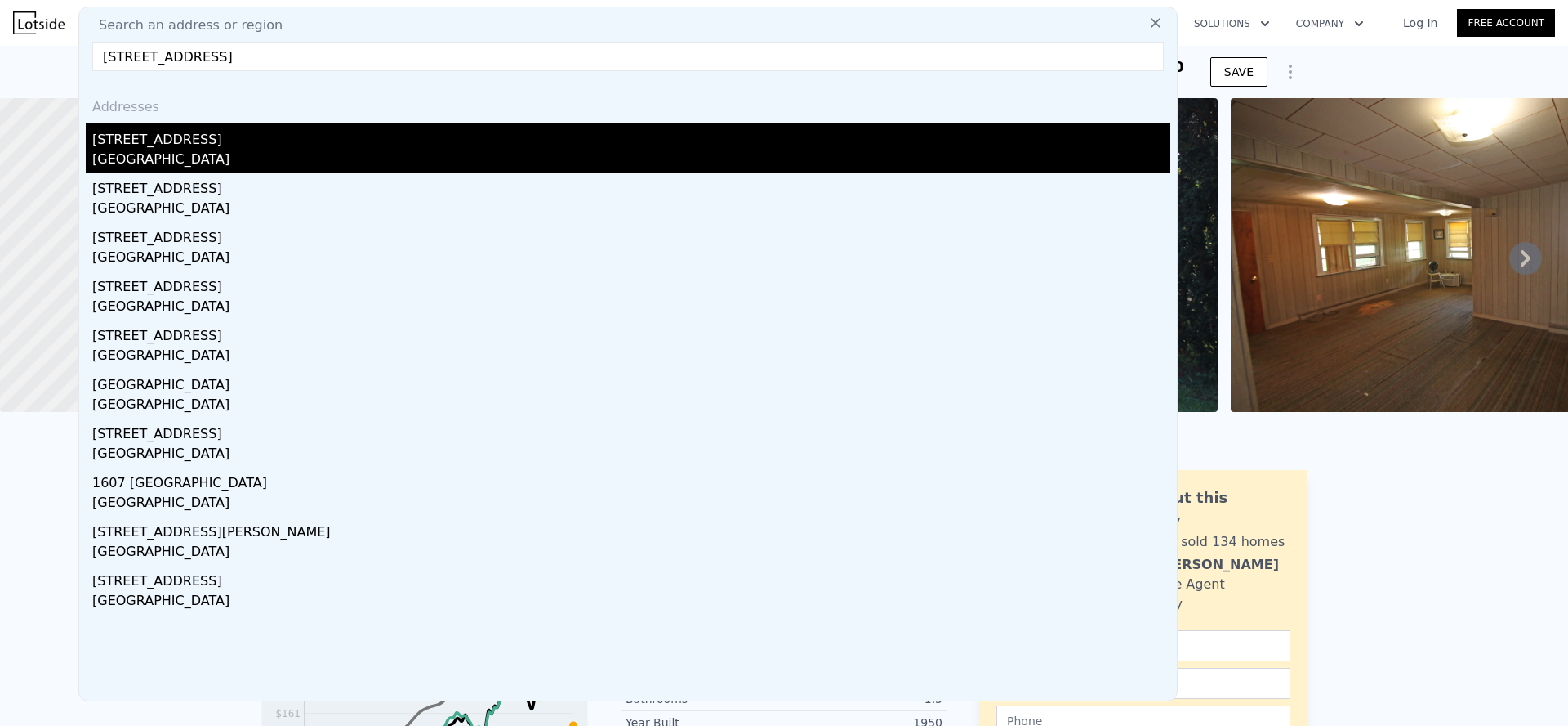
type input "[STREET_ADDRESS]"
click at [336, 143] on div "[STREET_ADDRESS]" at bounding box center [631, 136] width 1078 height 26
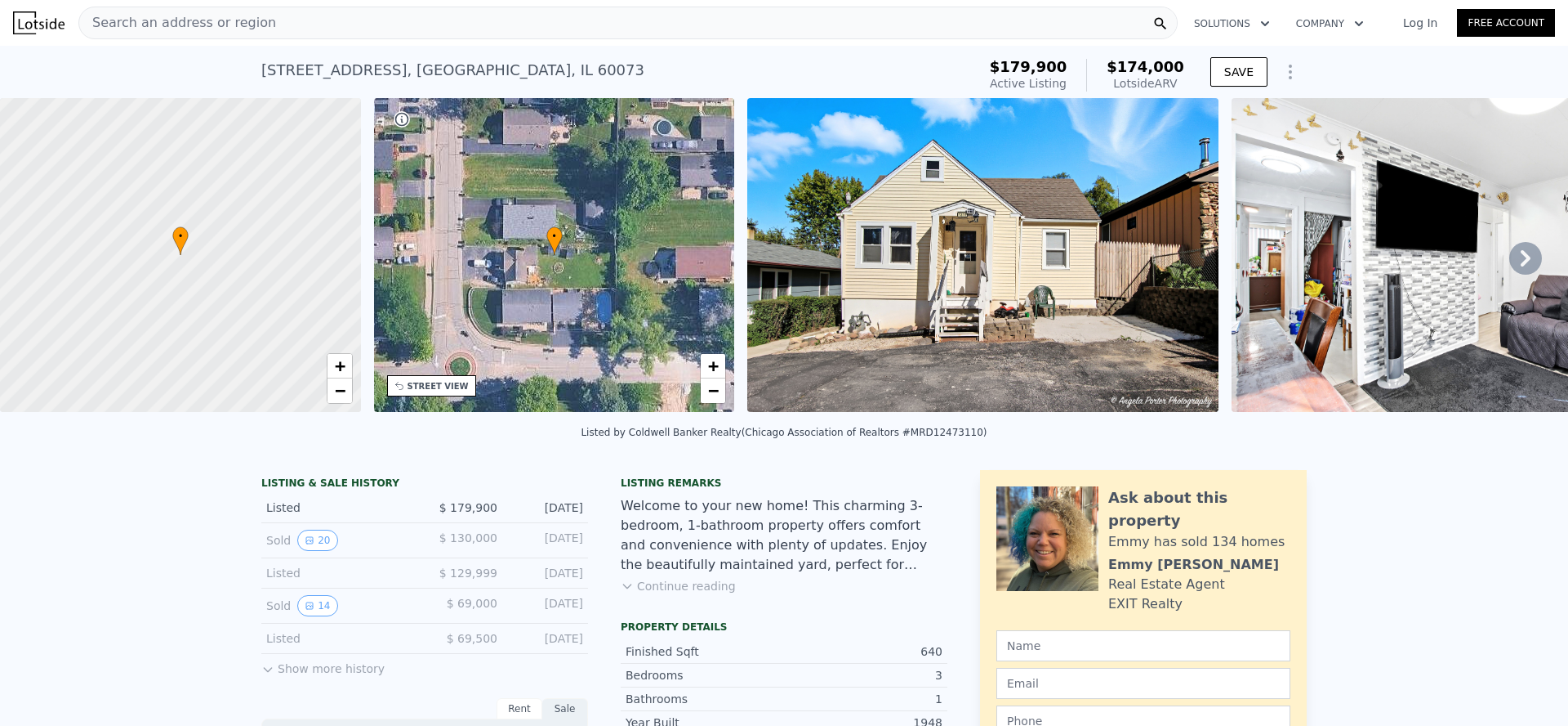
click at [531, 31] on div "Search an address or region" at bounding box center [627, 23] width 1099 height 33
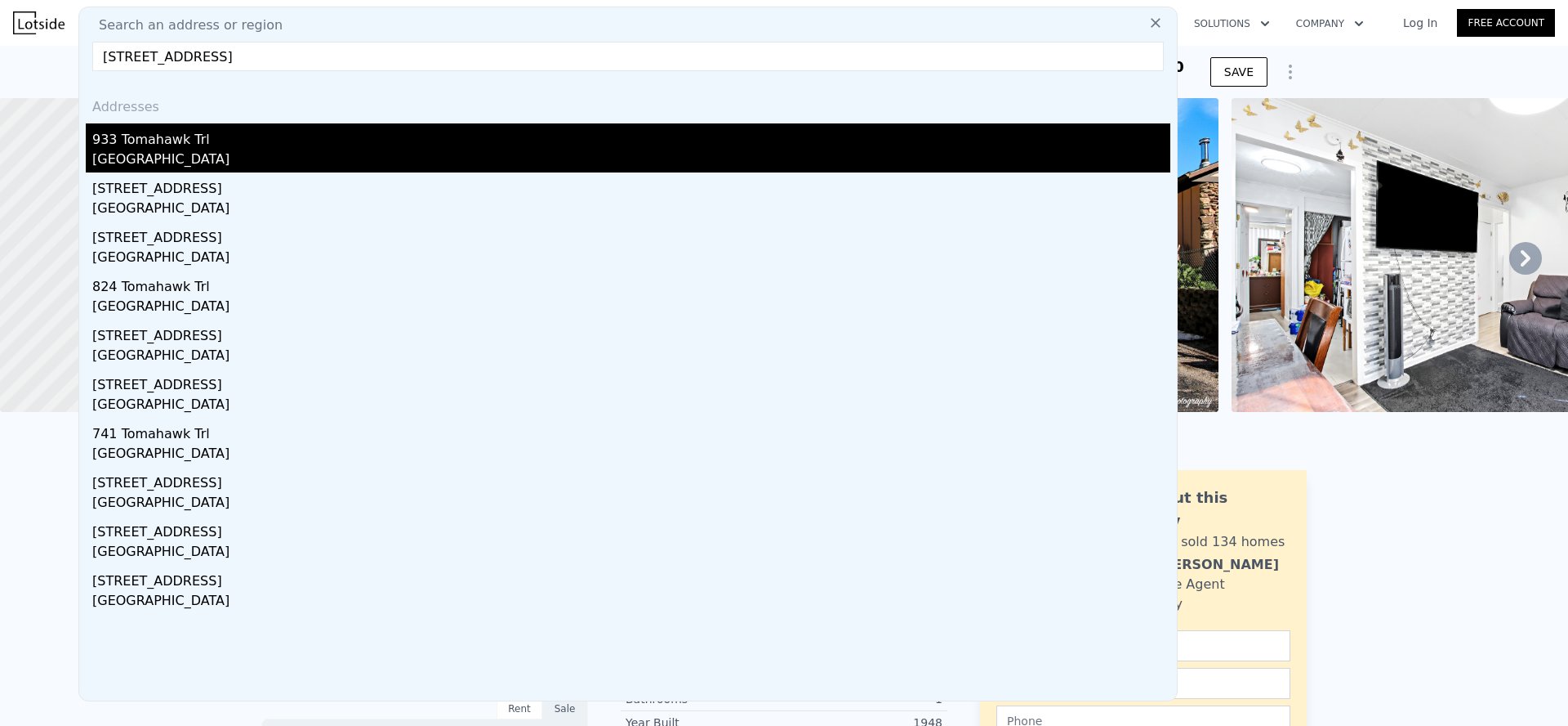
type input "[STREET_ADDRESS]"
click at [502, 138] on div "933 Tomahawk Trl" at bounding box center [631, 136] width 1078 height 26
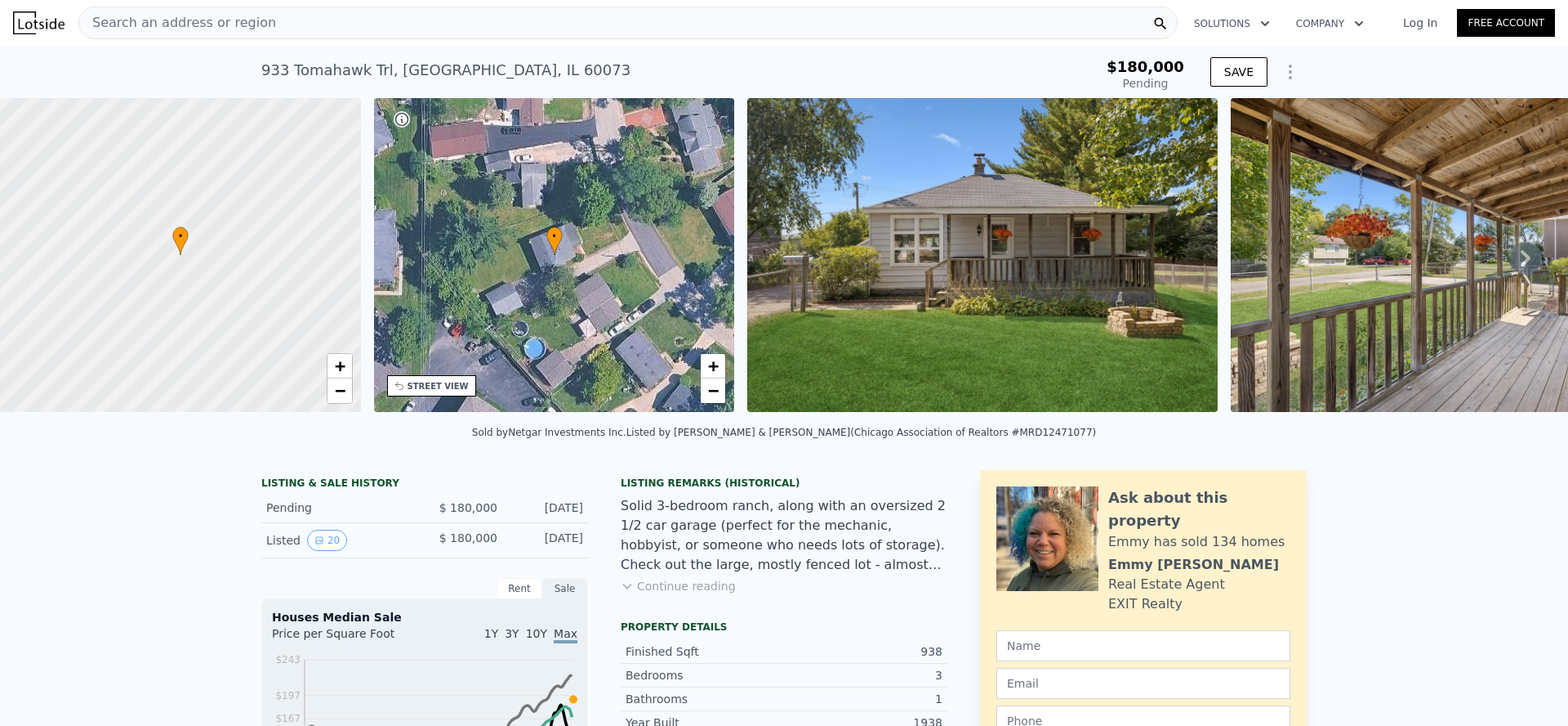
click at [414, 11] on div "Search an address or region" at bounding box center [627, 23] width 1099 height 33
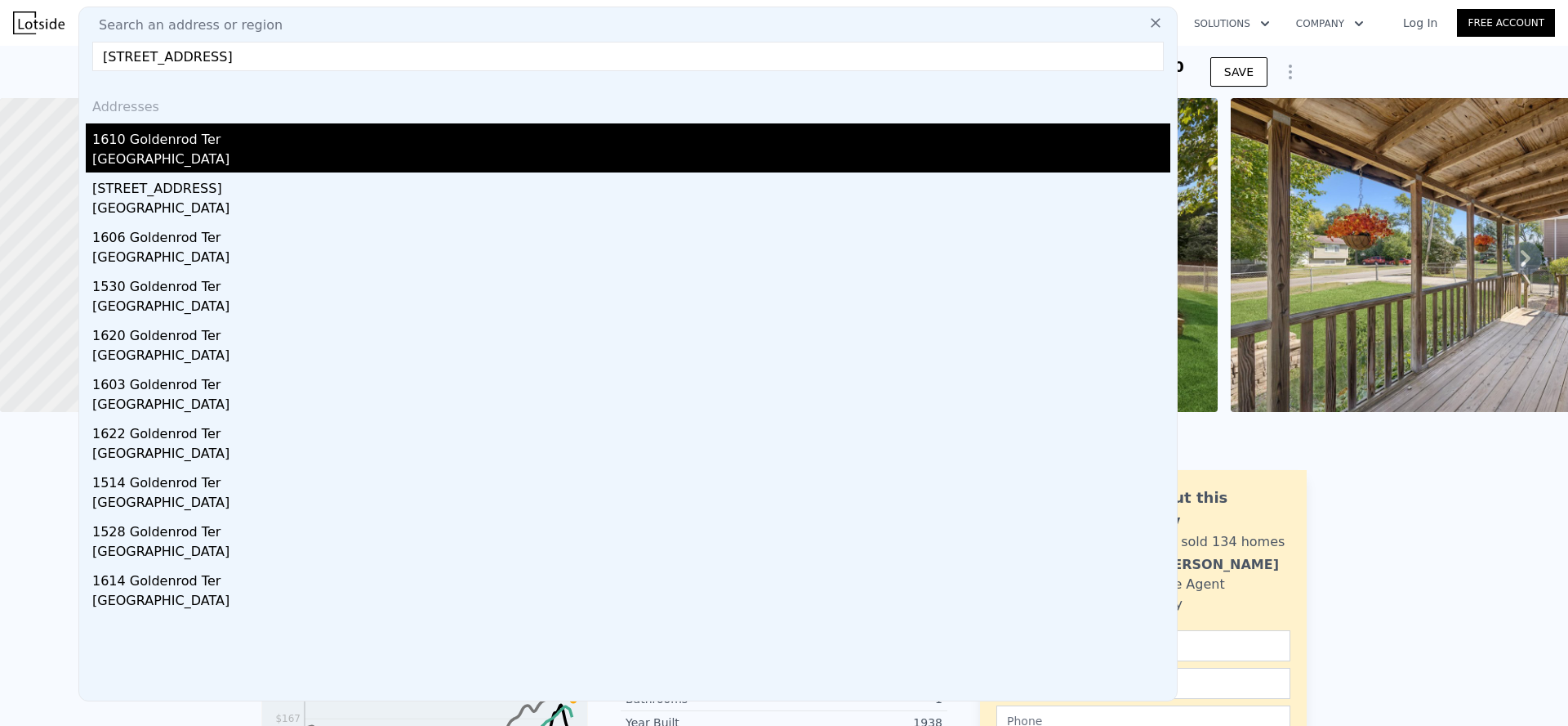
type input "[STREET_ADDRESS]"
click at [286, 145] on div "1610 Goldenrod Ter" at bounding box center [631, 136] width 1078 height 26
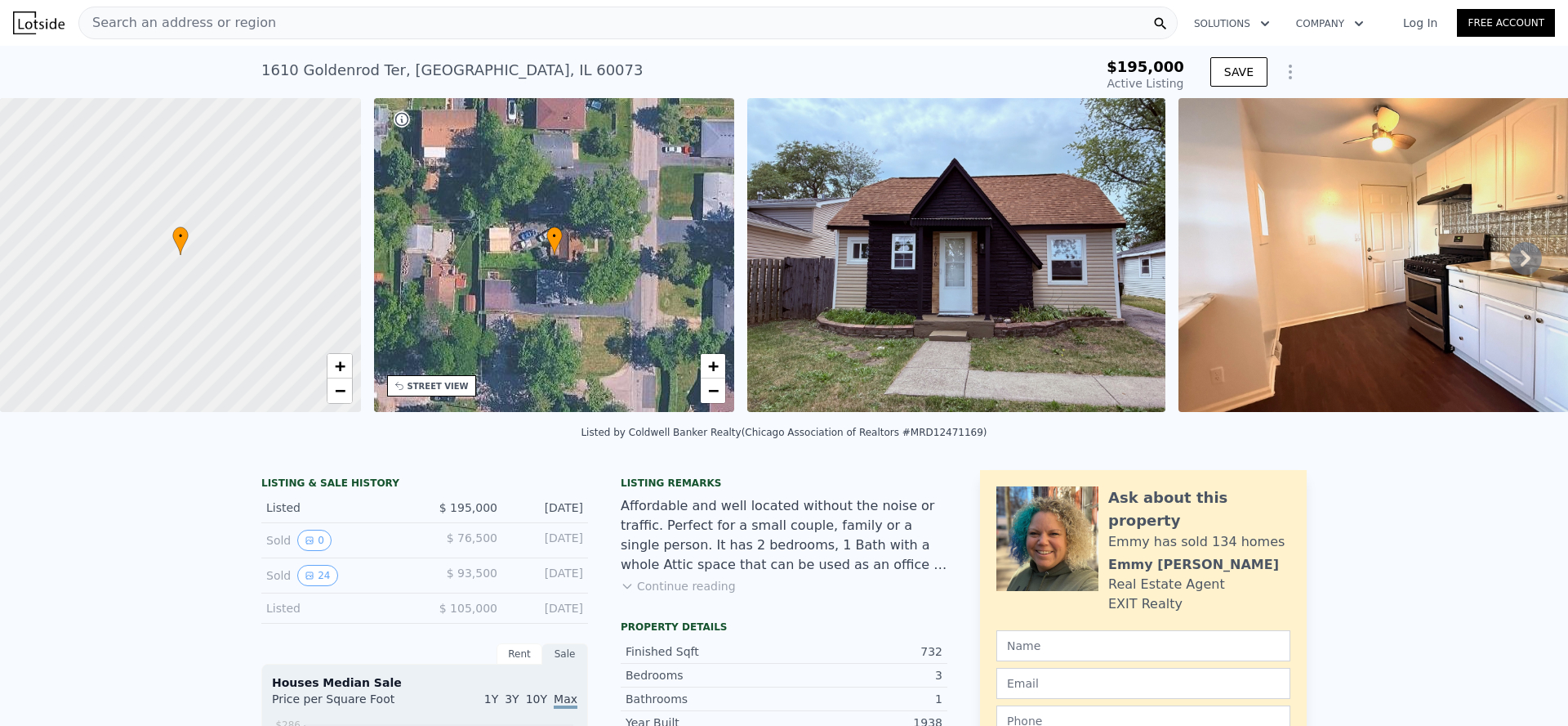
click at [466, 17] on div "Search an address or region" at bounding box center [627, 23] width 1099 height 33
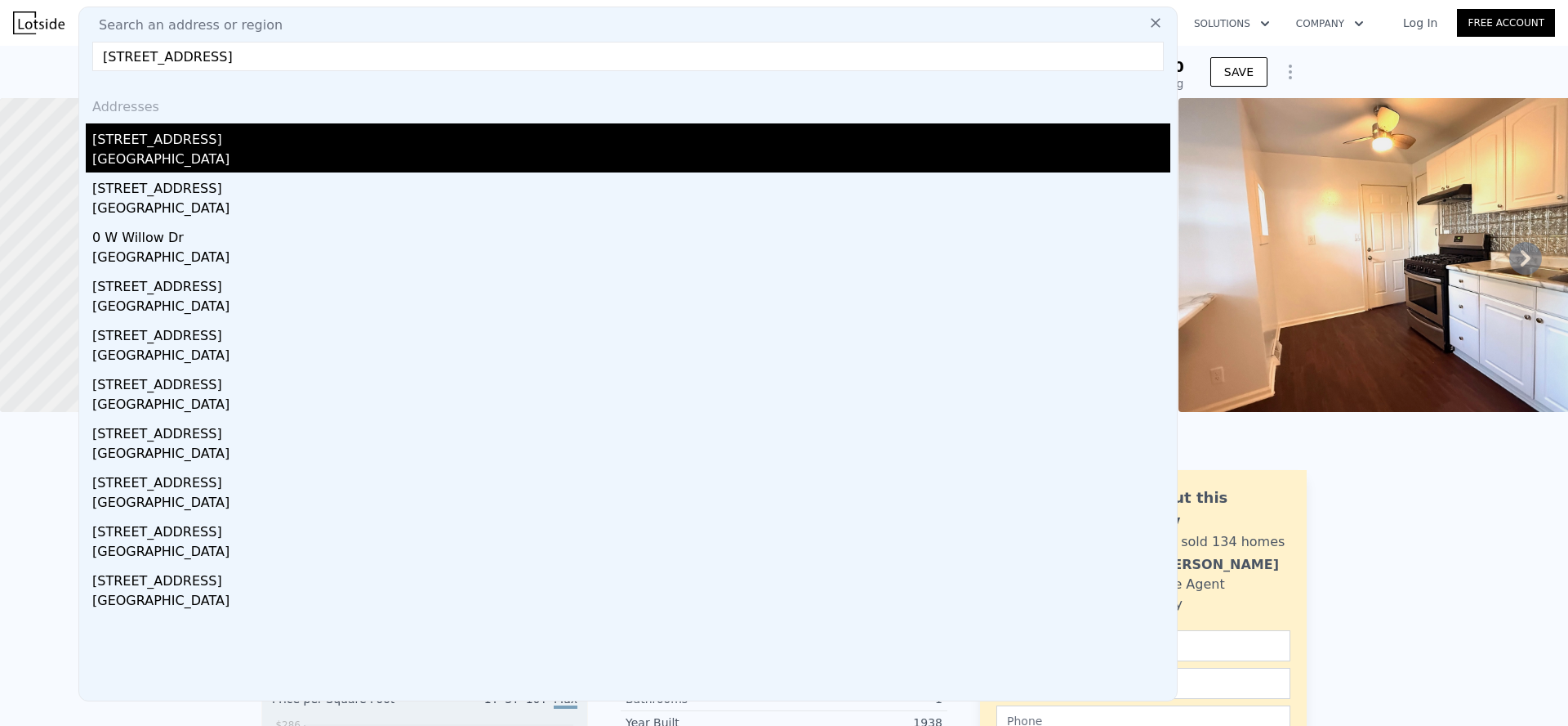
type input "[STREET_ADDRESS]"
click at [294, 145] on div "[STREET_ADDRESS]" at bounding box center [631, 136] width 1078 height 26
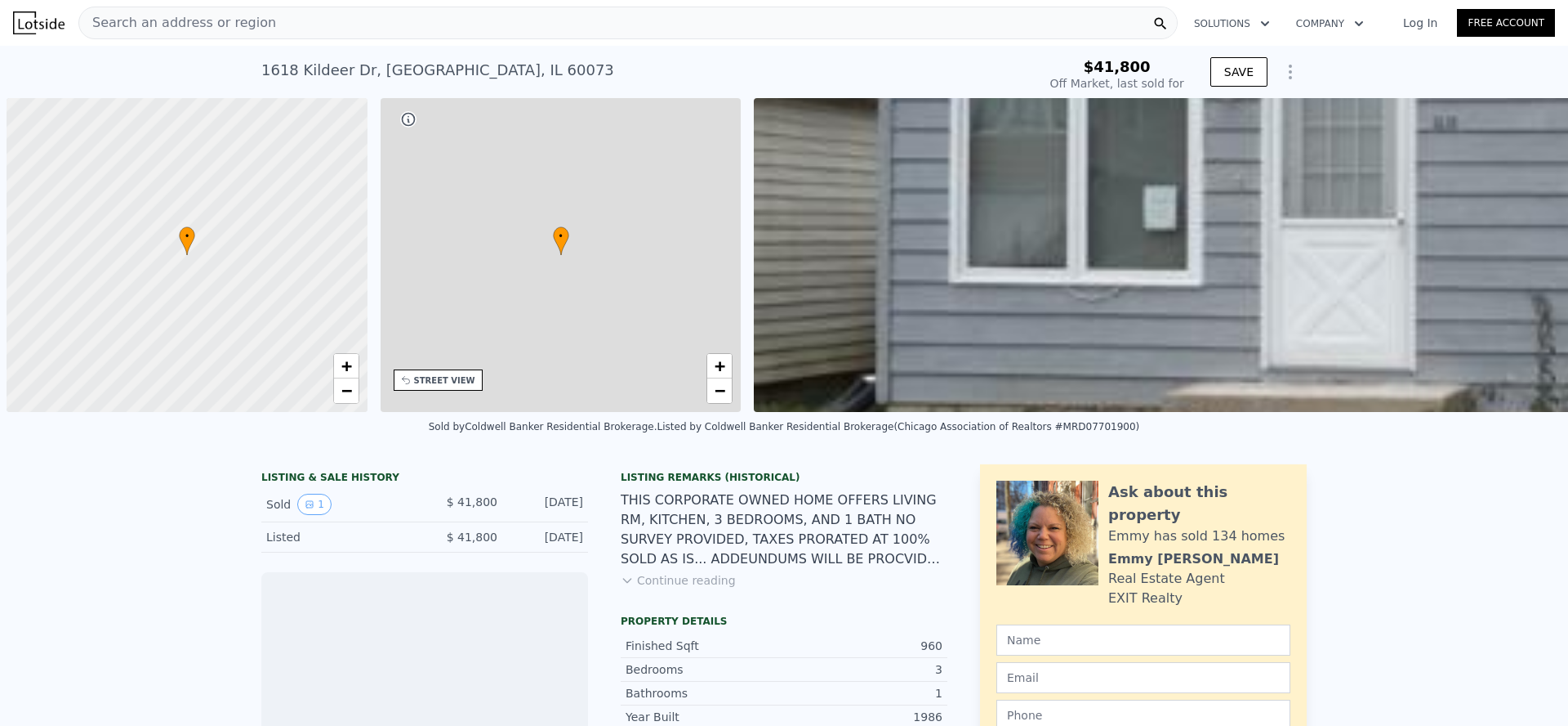
scroll to position [0, 7]
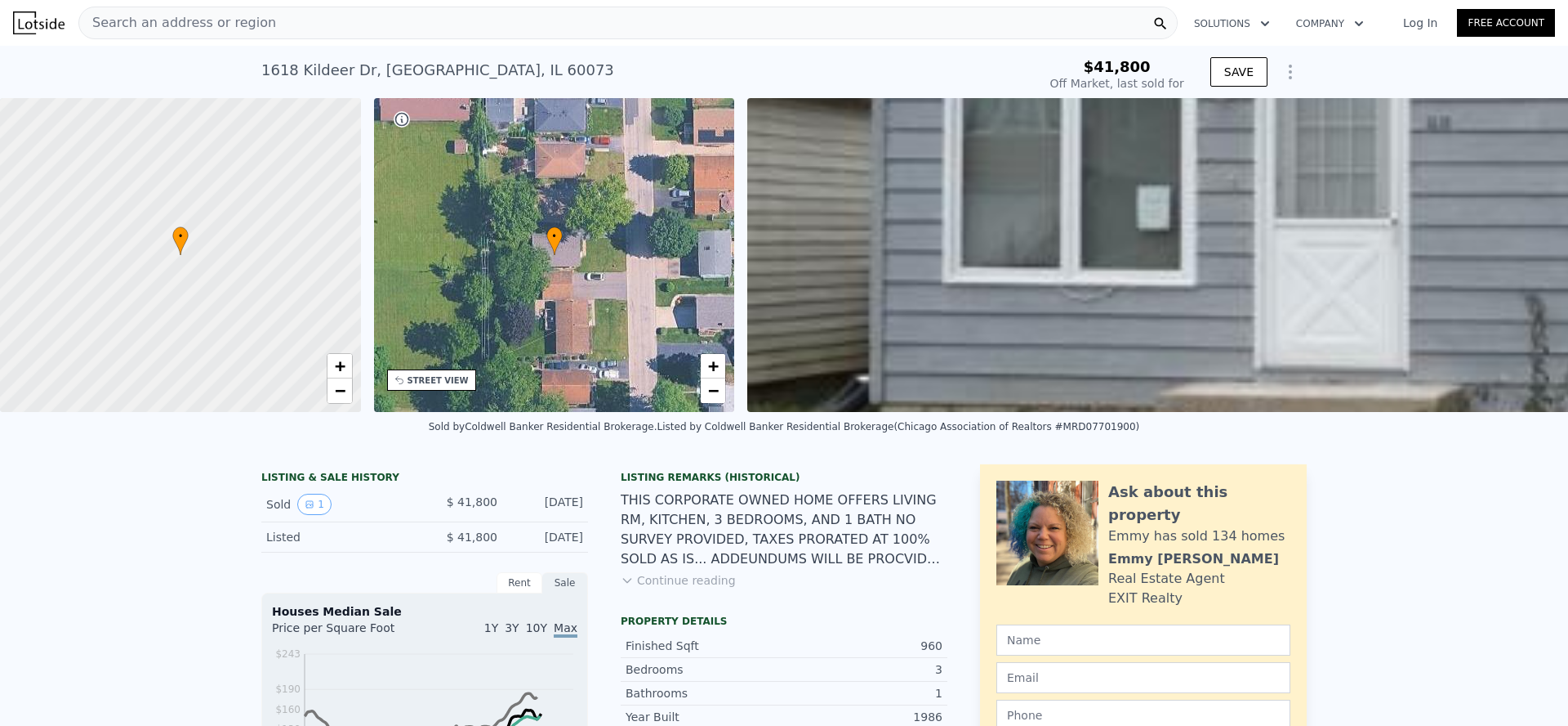
click at [159, 15] on span "Search an address or region" at bounding box center [177, 22] width 197 height 20
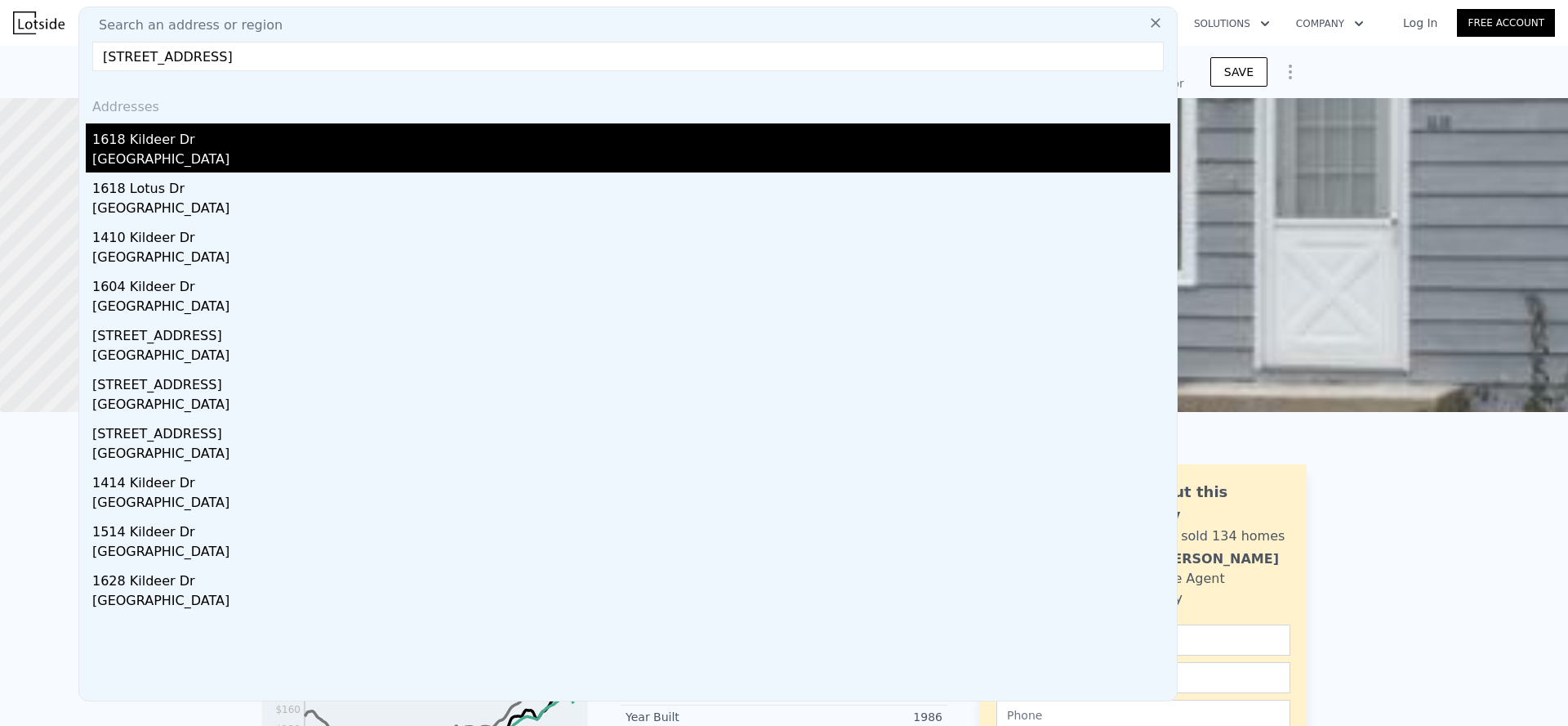
type input "1618 Kildeer Dr, Round Lake Beach, IL 60073"
click at [245, 154] on div "[GEOGRAPHIC_DATA]" at bounding box center [631, 160] width 1078 height 23
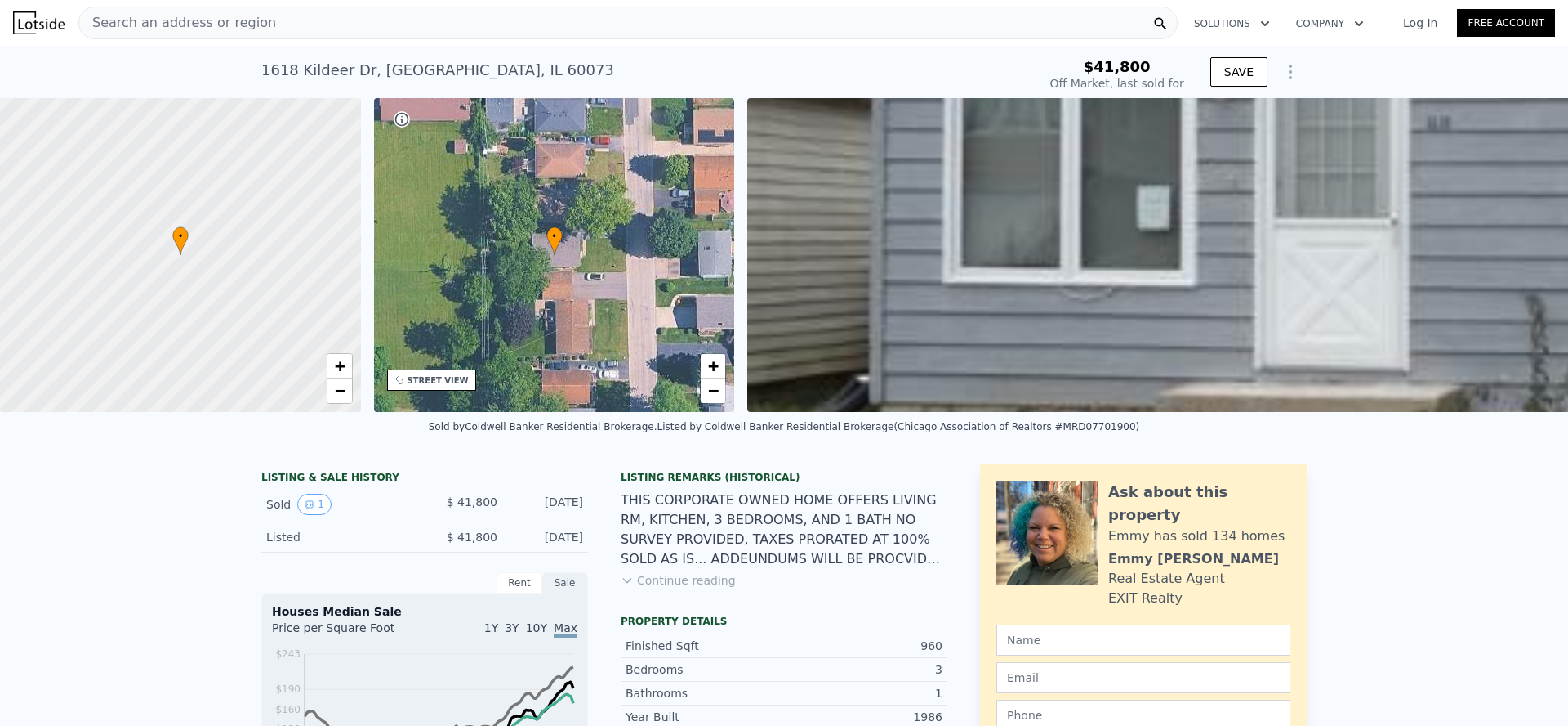
click at [703, 24] on div "Search an address or region" at bounding box center [627, 23] width 1099 height 33
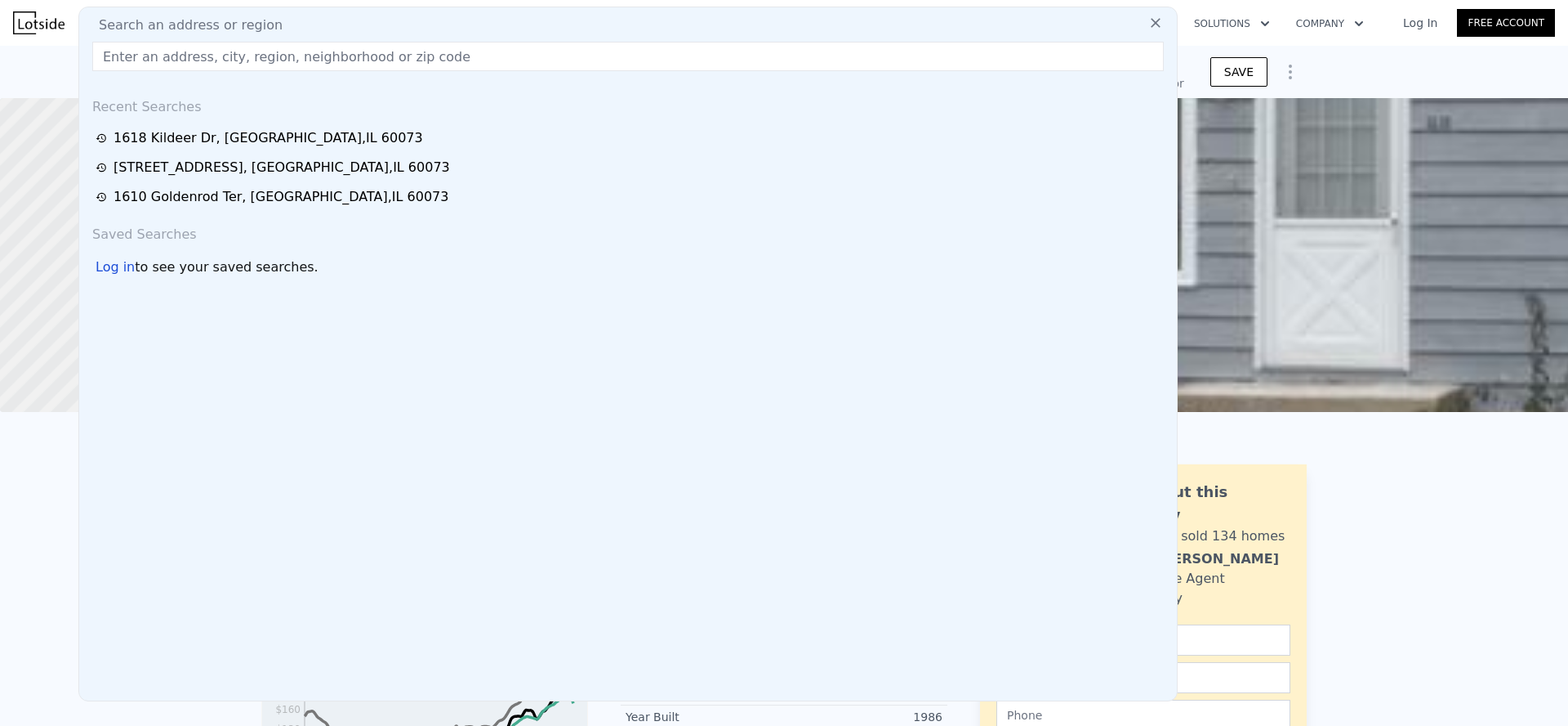
type input "$ 237,000"
type input "$ 176,957"
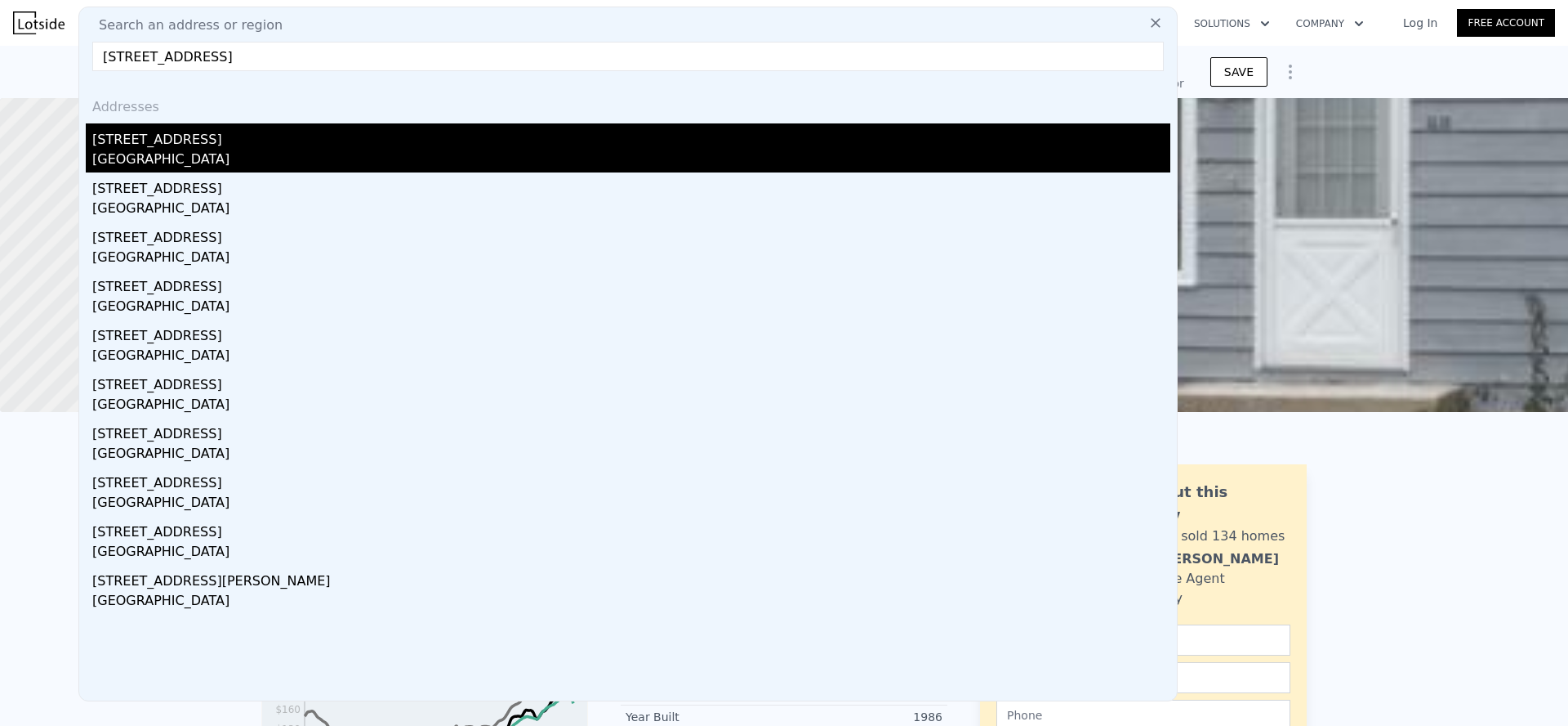
type input "908 Flintwood CT, Round Lake Heights, IL 60073"
click at [392, 148] on div "[STREET_ADDRESS]" at bounding box center [631, 136] width 1078 height 26
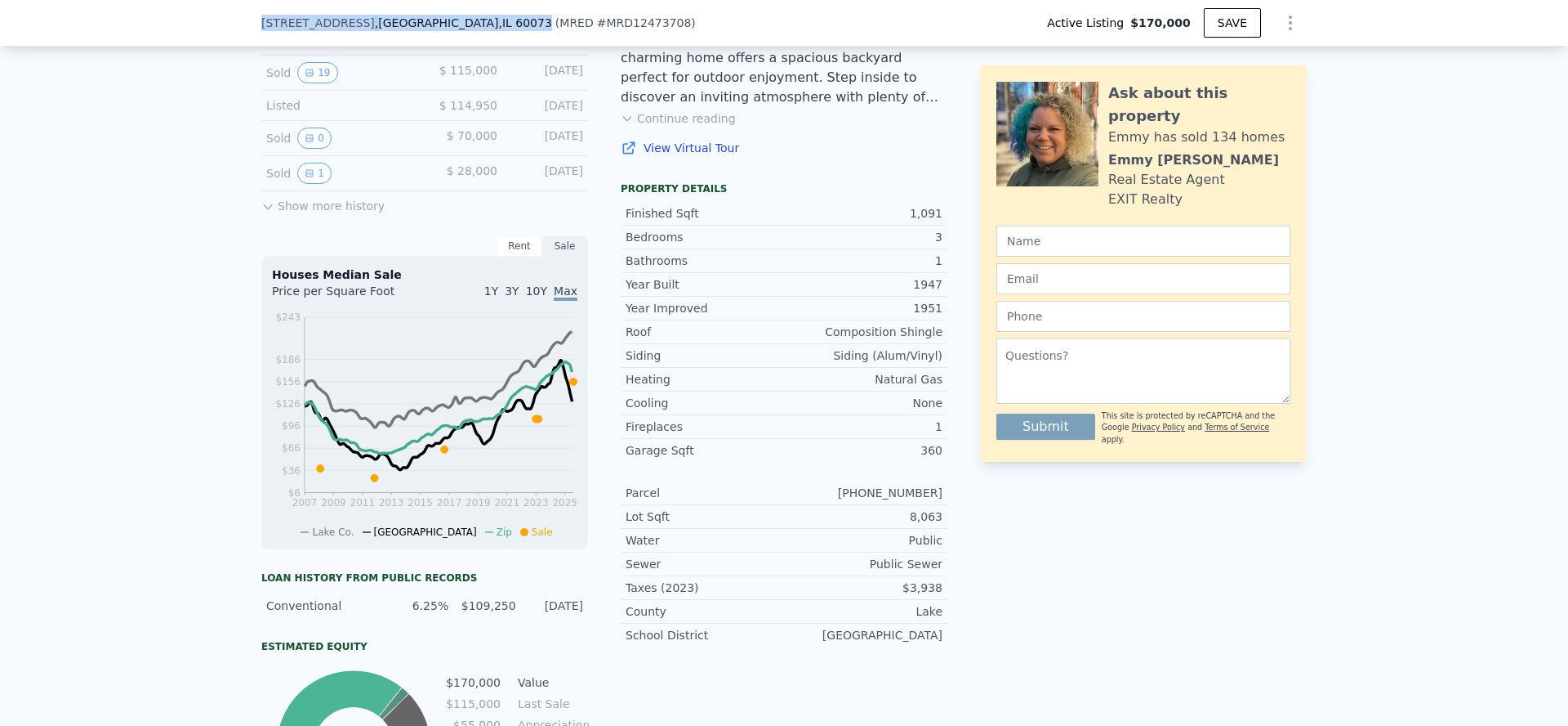
scroll to position [461, 0]
drag, startPoint x: 261, startPoint y: 25, endPoint x: 521, endPoint y: 17, distance: 260.1
click at [521, 17] on div "908 Flintwood Ct , Round Lake Heights , IL 60073" at bounding box center [406, 22] width 291 height 16
copy div "908 Flintwood Ct , Round Lake Heights , IL 60073"
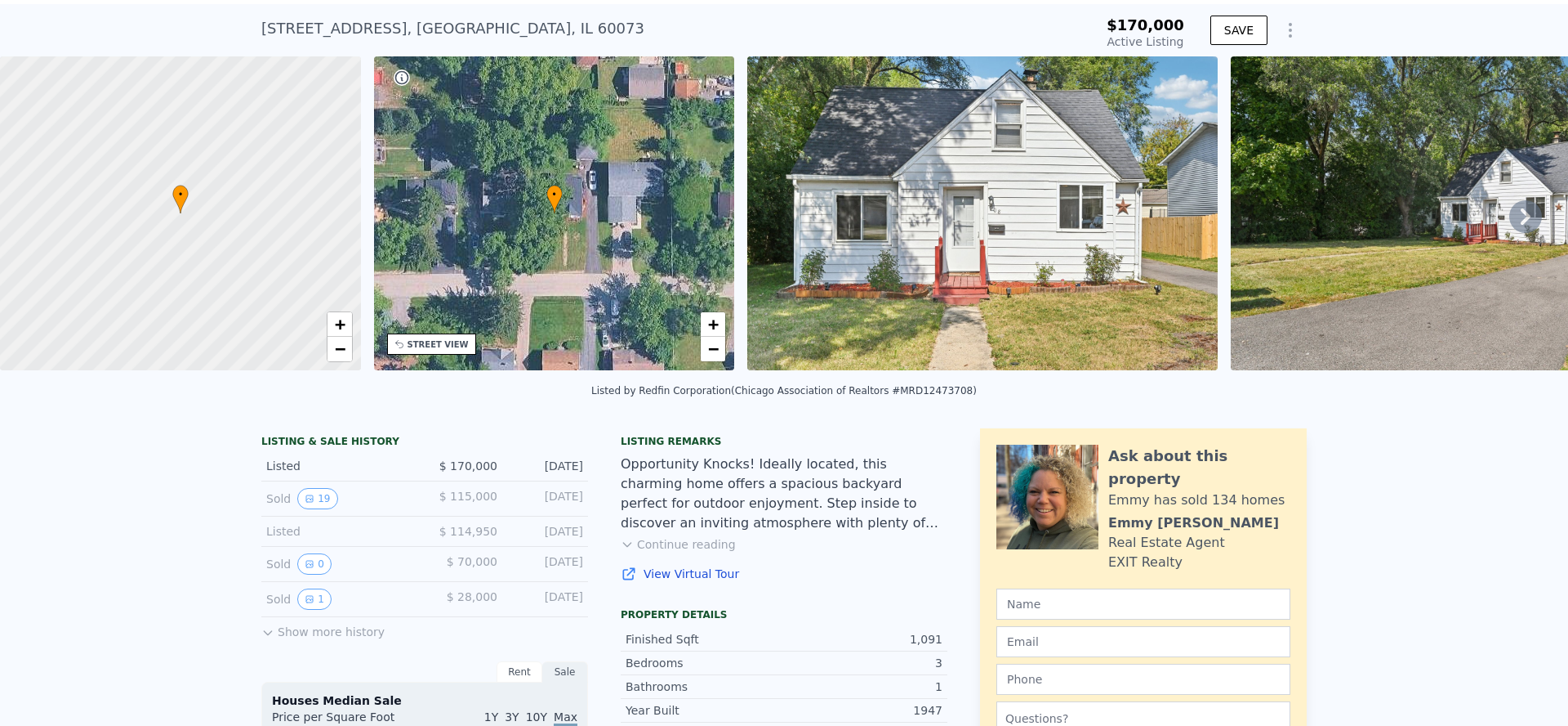
scroll to position [0, 0]
